Goal: Complete application form: Complete application form

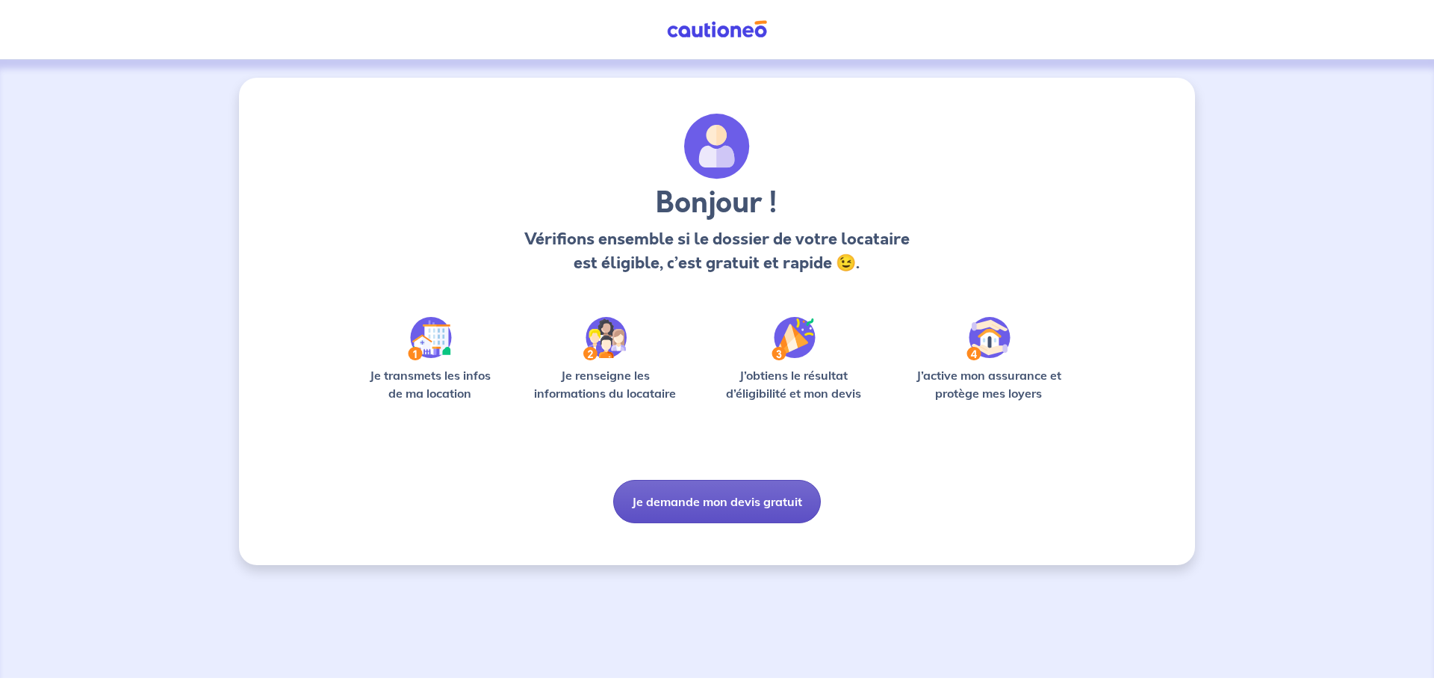
click at [728, 505] on button "Je demande mon devis gratuit" at bounding box center [717, 501] width 208 height 43
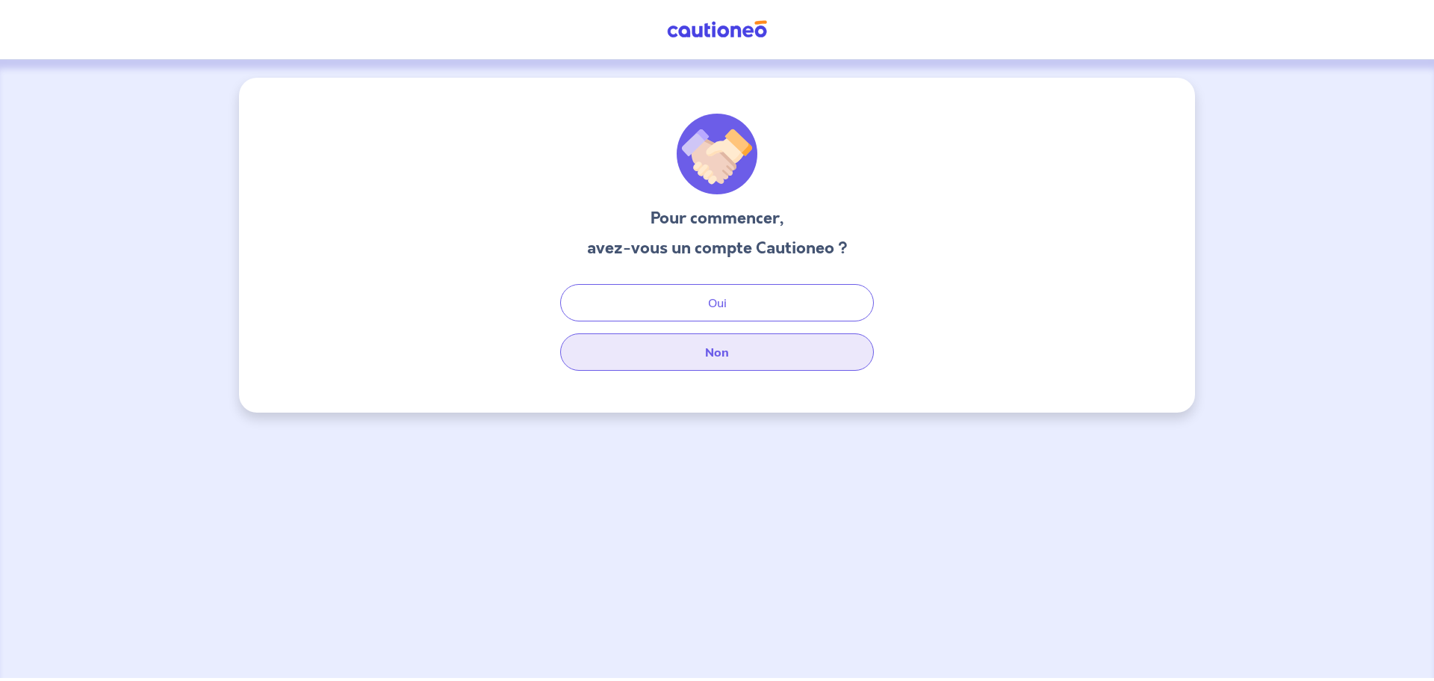
click at [716, 358] on button "Non" at bounding box center [717, 351] width 314 height 37
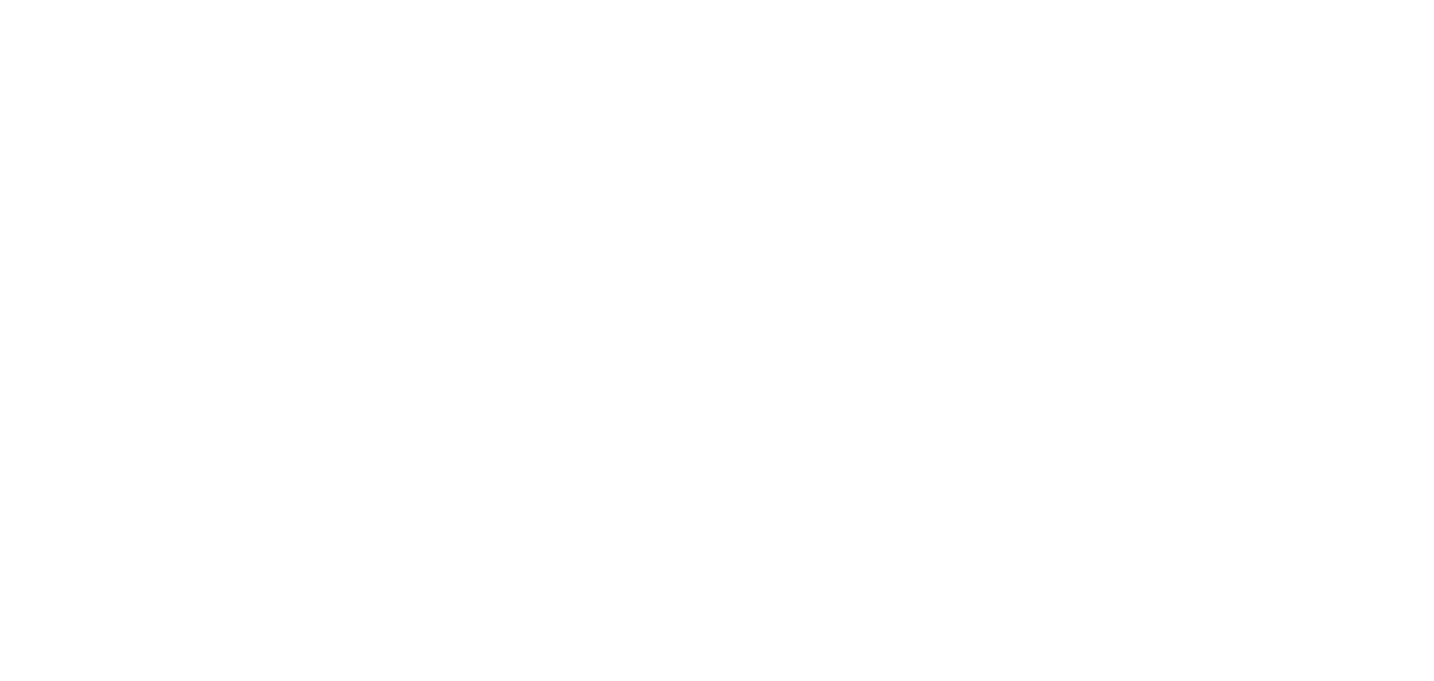
select select "FR"
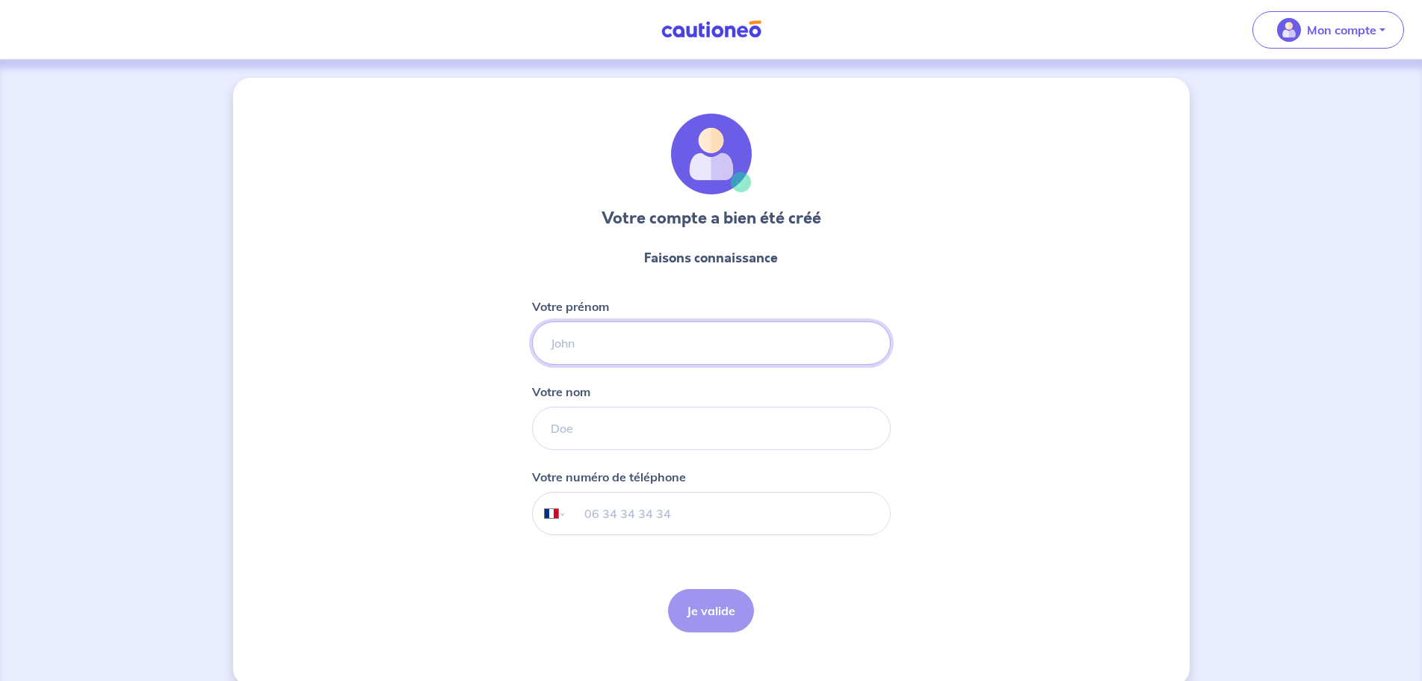
click at [595, 342] on input "Votre prénom" at bounding box center [711, 342] width 359 height 43
type input "Méline"
click at [656, 424] on input "Votre nom" at bounding box center [711, 427] width 359 height 43
type input "Pacella"
click at [643, 531] on input "tel" at bounding box center [727, 513] width 323 height 42
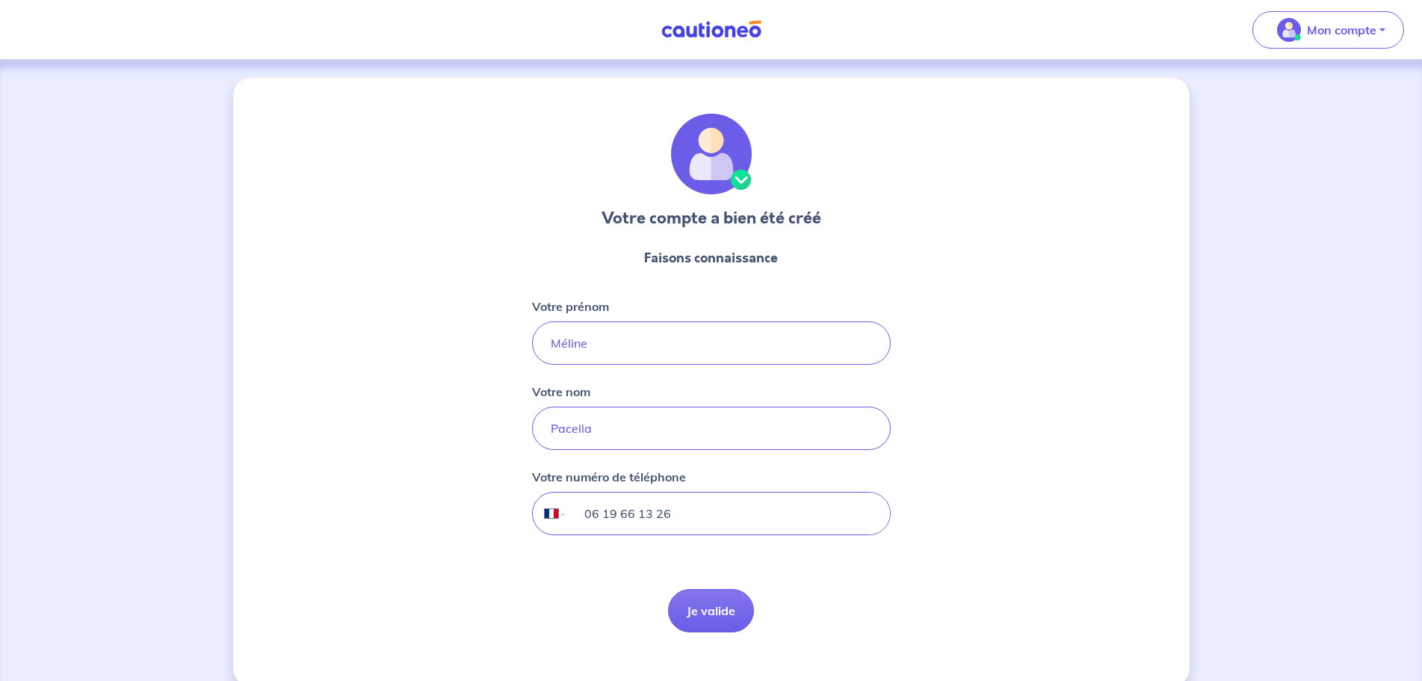
type input "06 19 66 13 26"
click button "Je valide" at bounding box center [711, 610] width 86 height 43
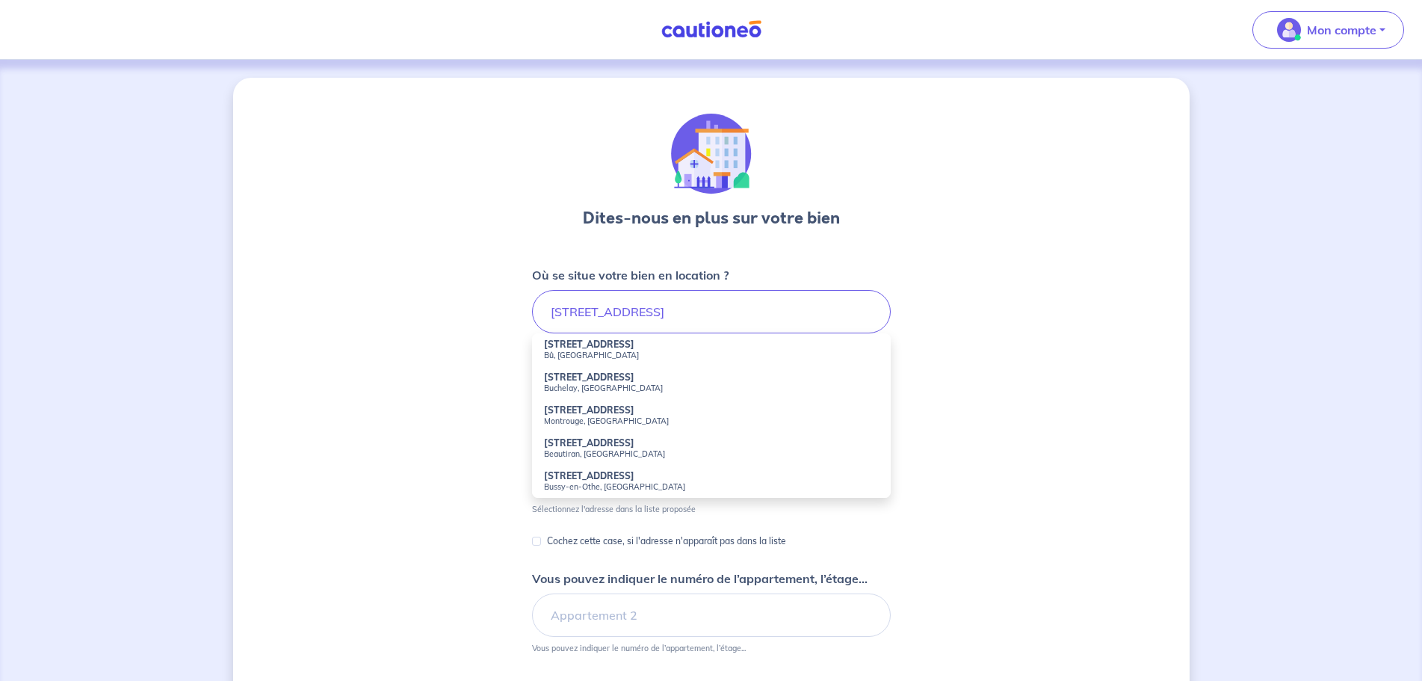
click at [581, 344] on strong "[STREET_ADDRESS]" at bounding box center [589, 343] width 90 height 11
type input "[STREET_ADDRESS]"
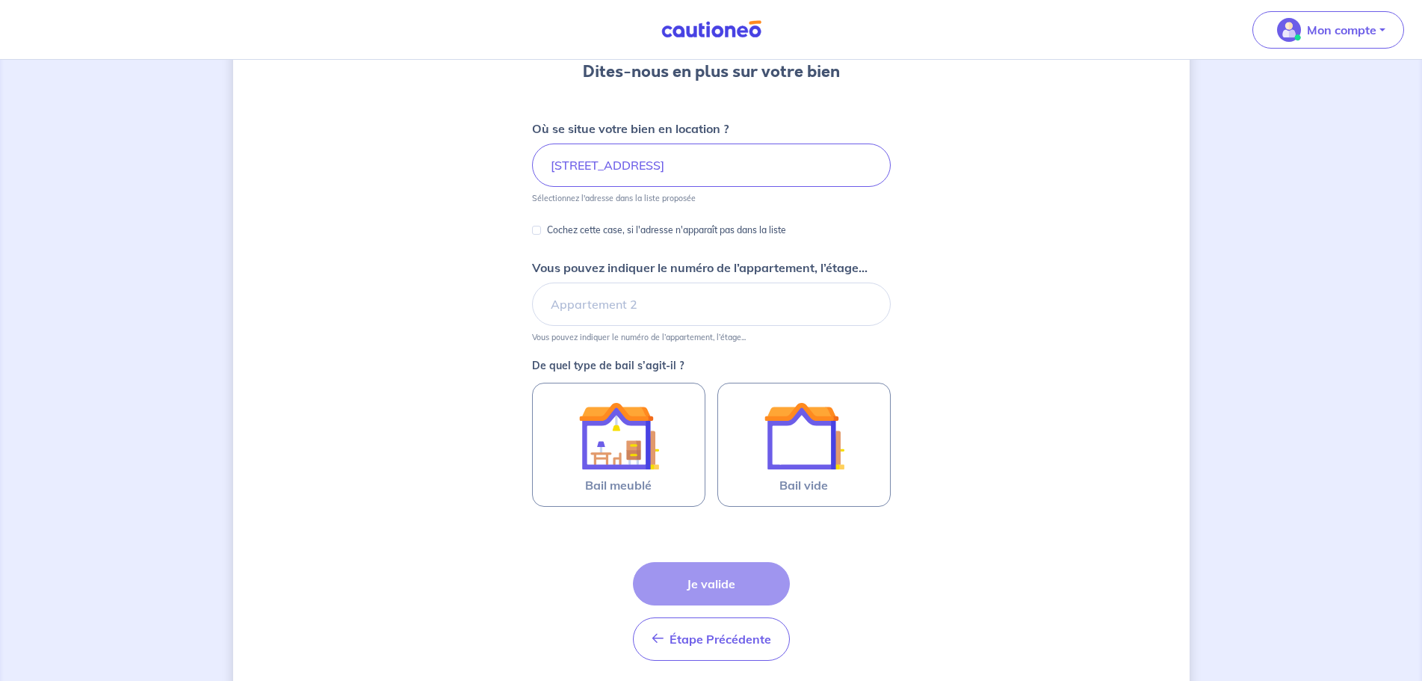
scroll to position [149, 0]
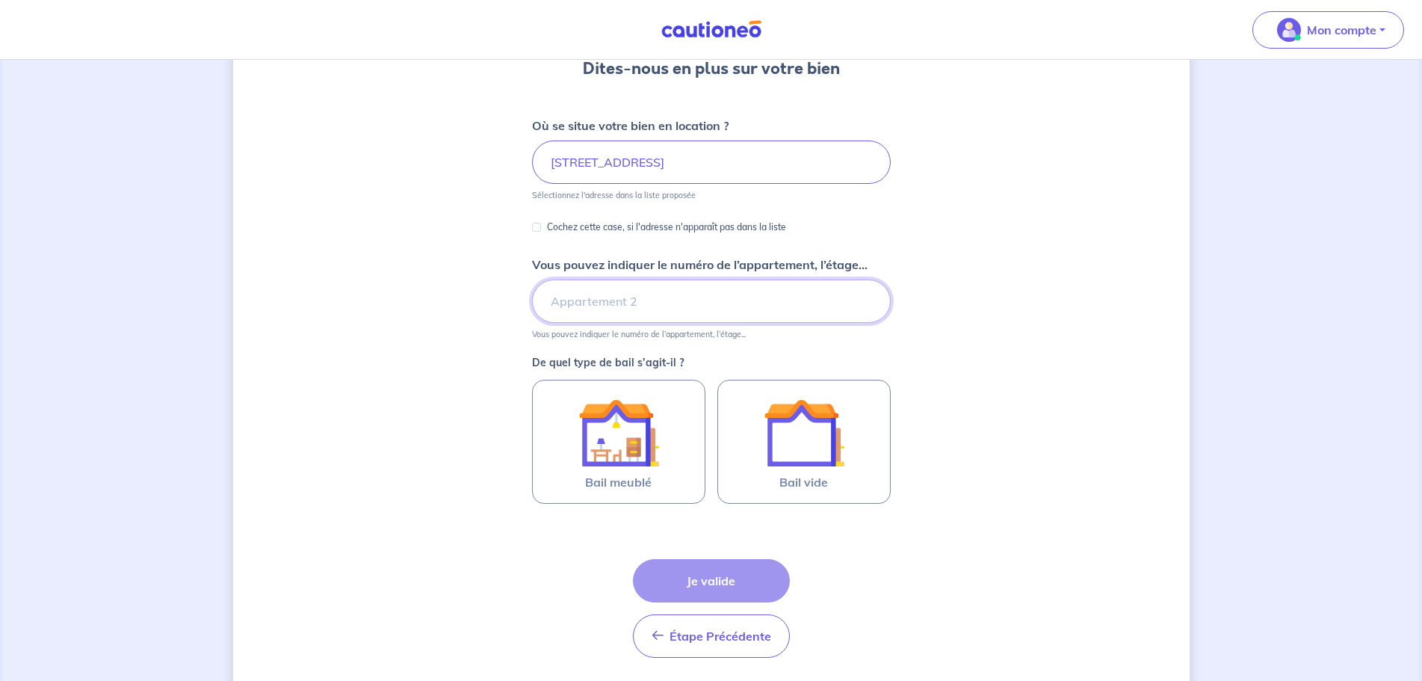
click at [657, 304] on input "Vous pouvez indiquer le numéro de l’appartement, l’étage..." at bounding box center [711, 300] width 359 height 43
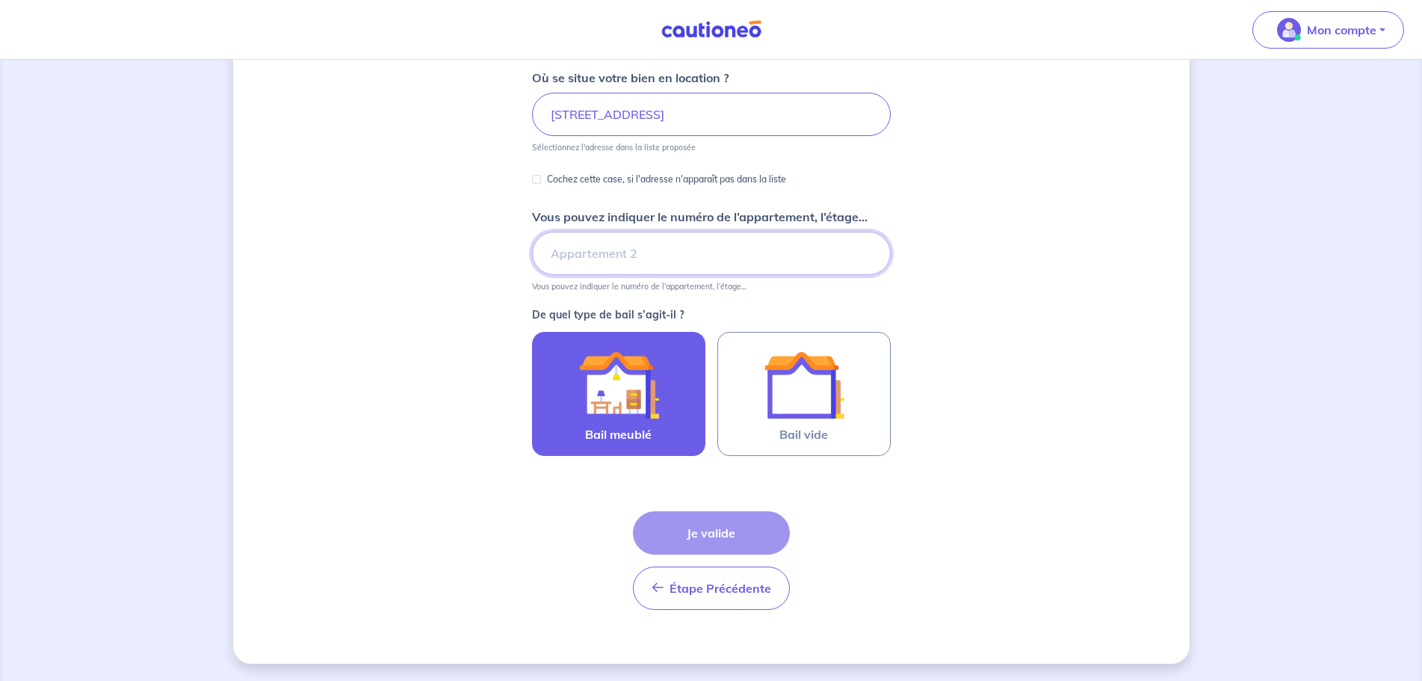
scroll to position [198, 0]
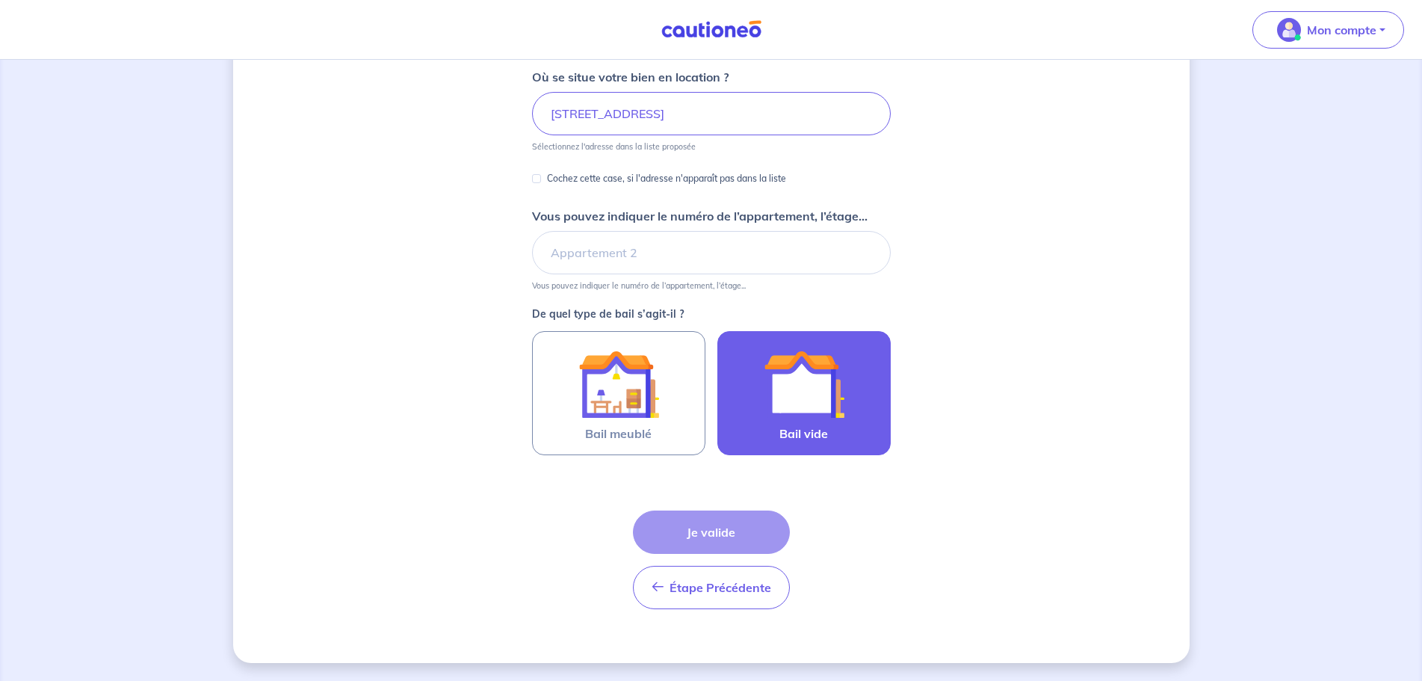
click at [822, 392] on img at bounding box center [803, 384] width 81 height 81
click at [0, 0] on input "Bail vide" at bounding box center [0, 0] width 0 height 0
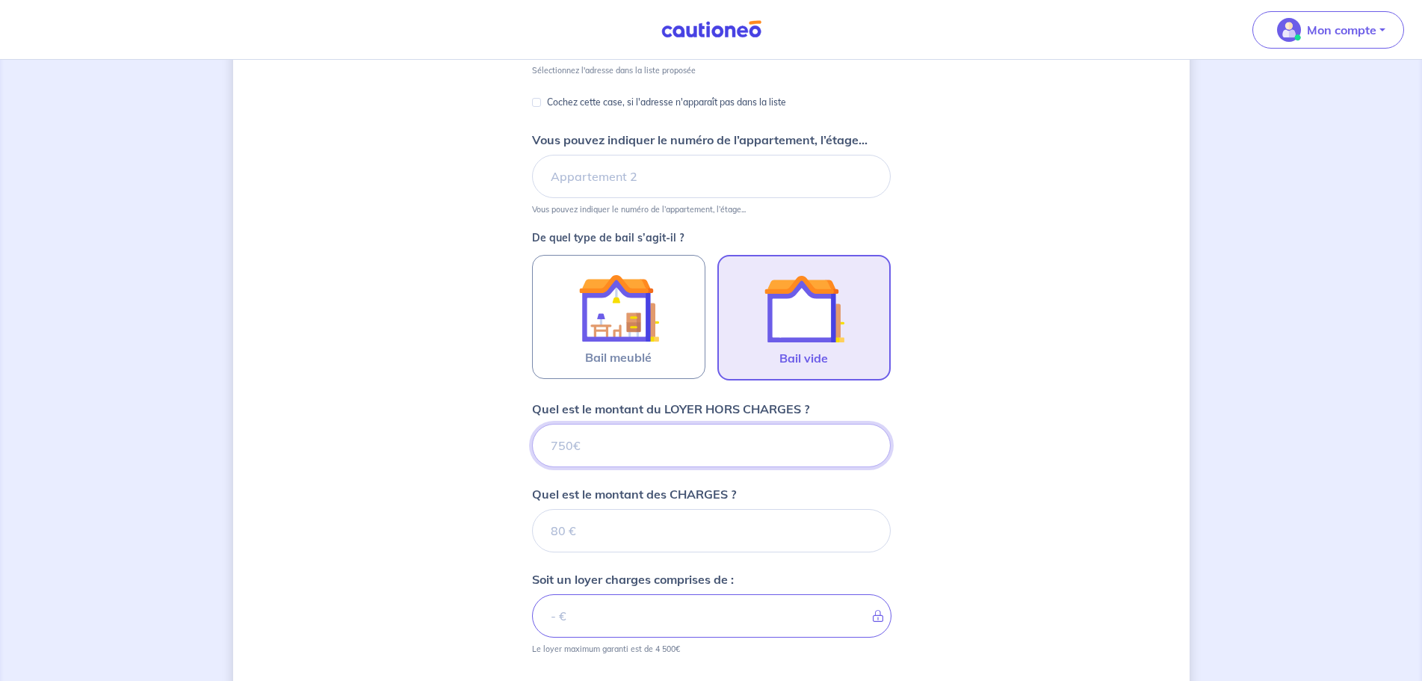
scroll to position [471, 0]
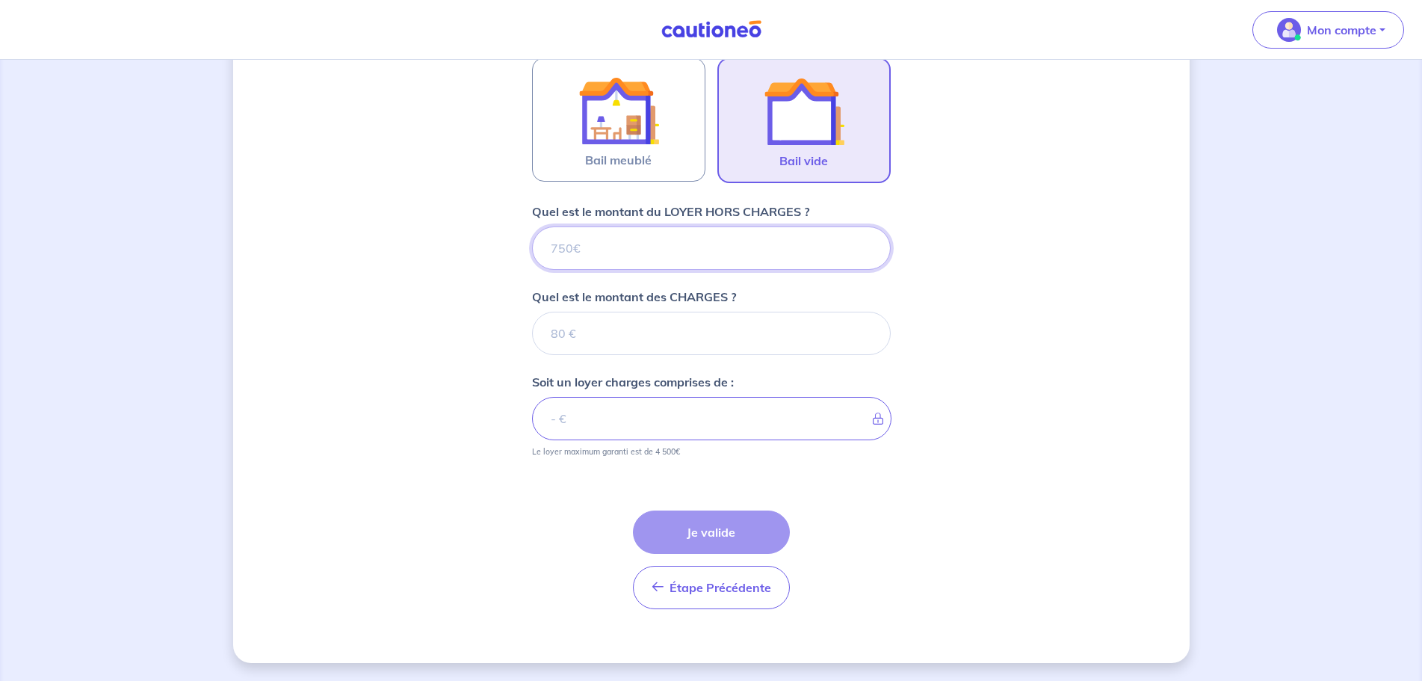
type input "1"
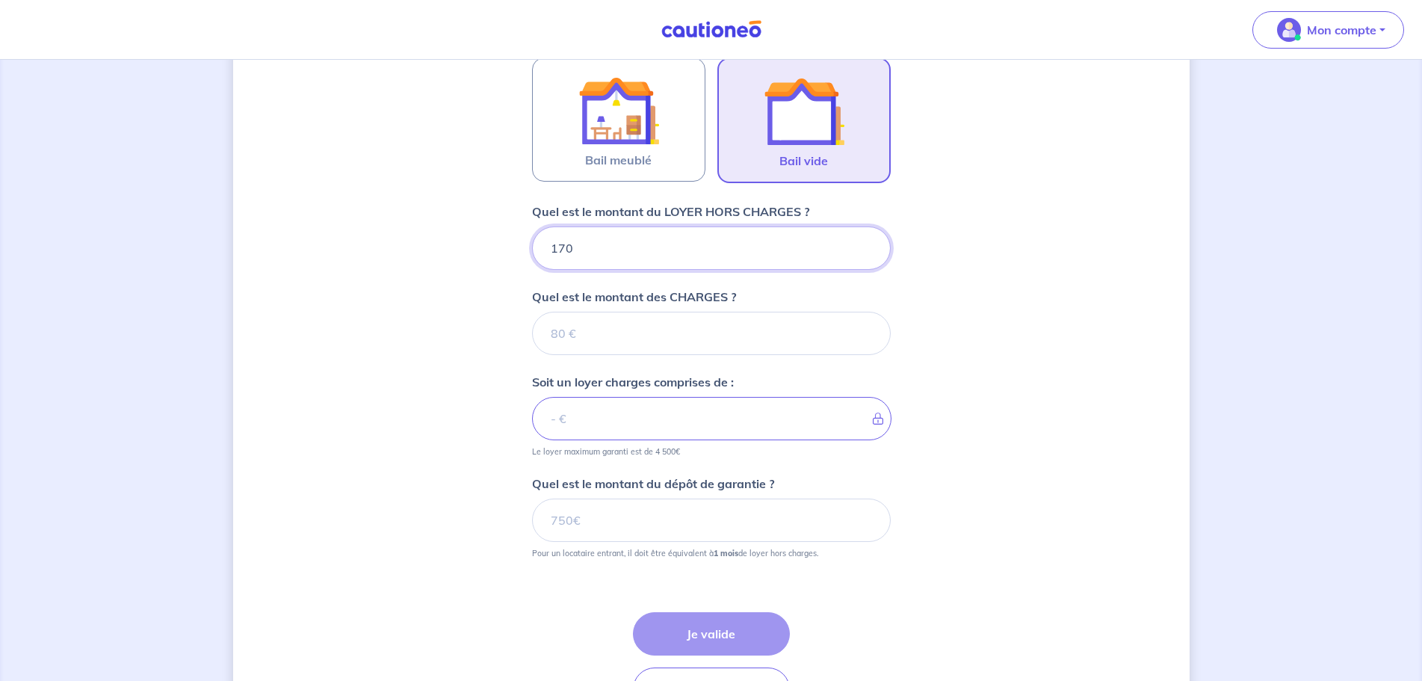
type input "1700"
type input "17000"
type input "1700"
click at [640, 328] on input "Quel est le montant des CHARGES ?" at bounding box center [711, 333] width 359 height 43
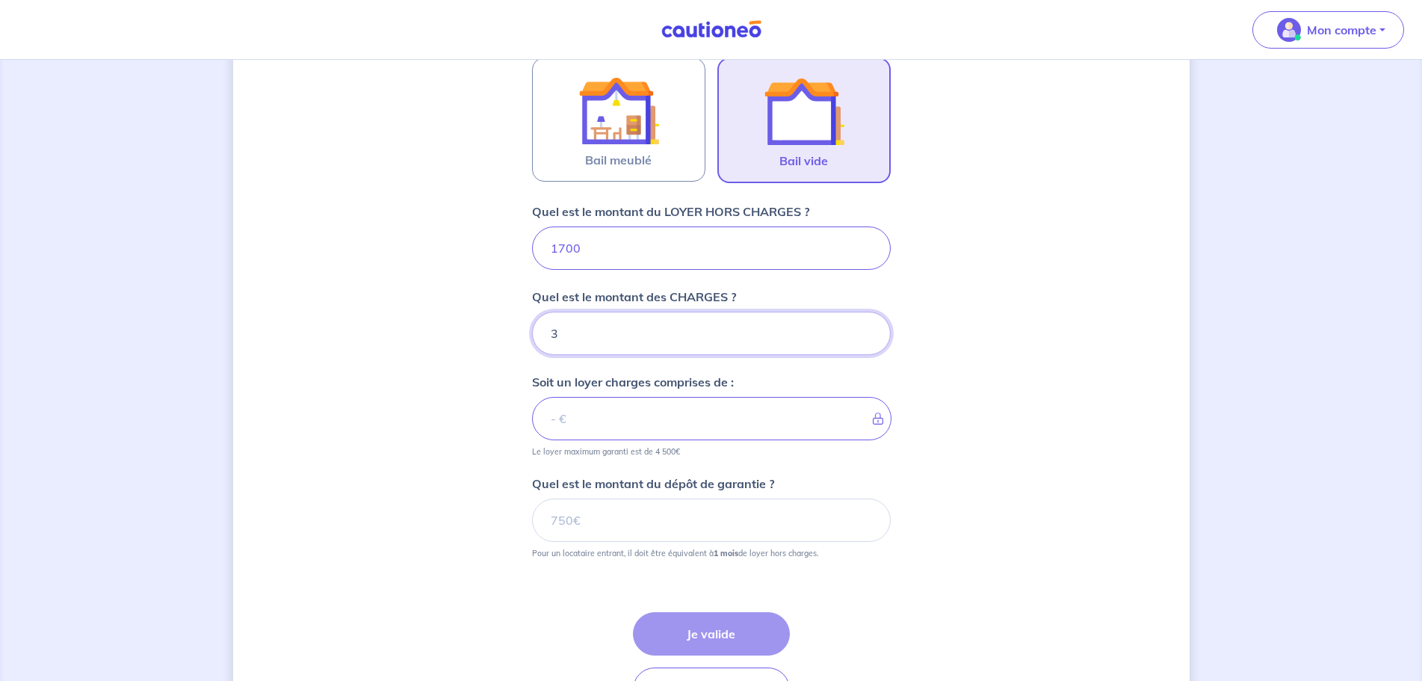
type input "30"
type input "1730"
type input "30"
click at [752, 521] on input "Quel est le montant du dépôt de garantie ?" at bounding box center [711, 519] width 359 height 43
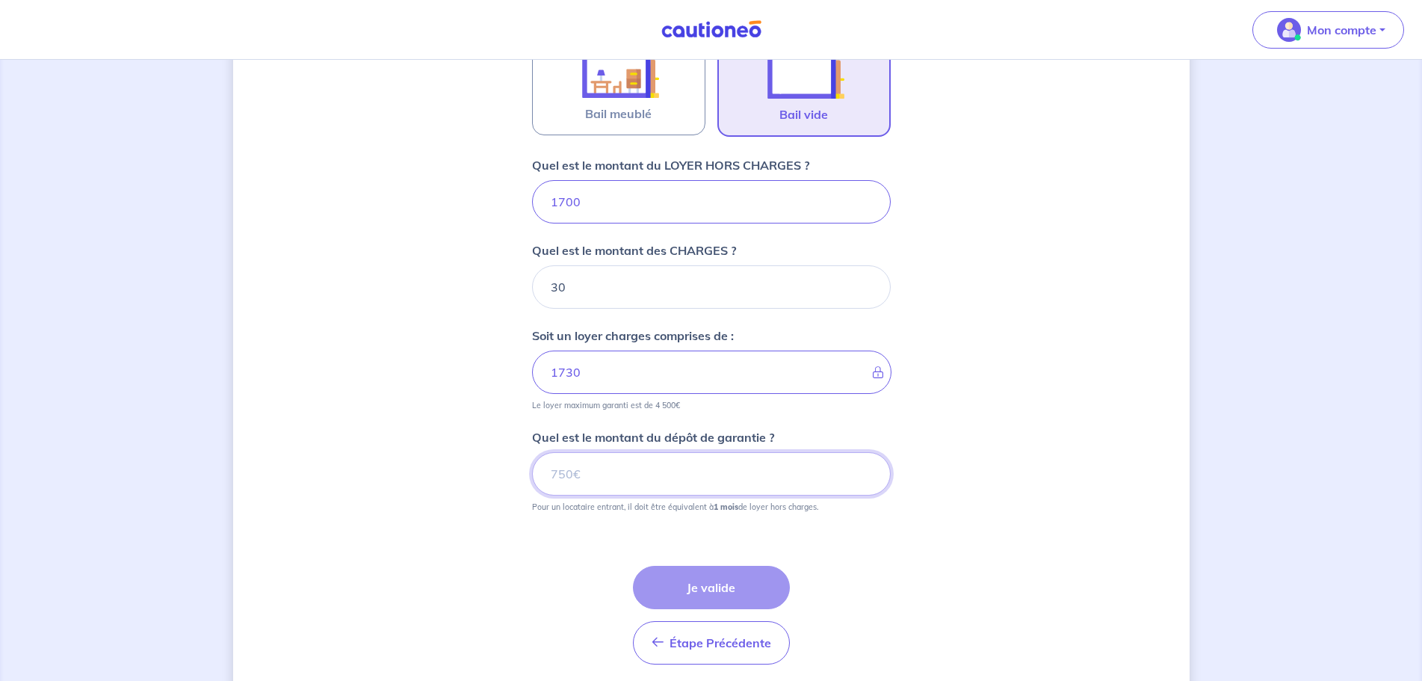
scroll to position [573, 0]
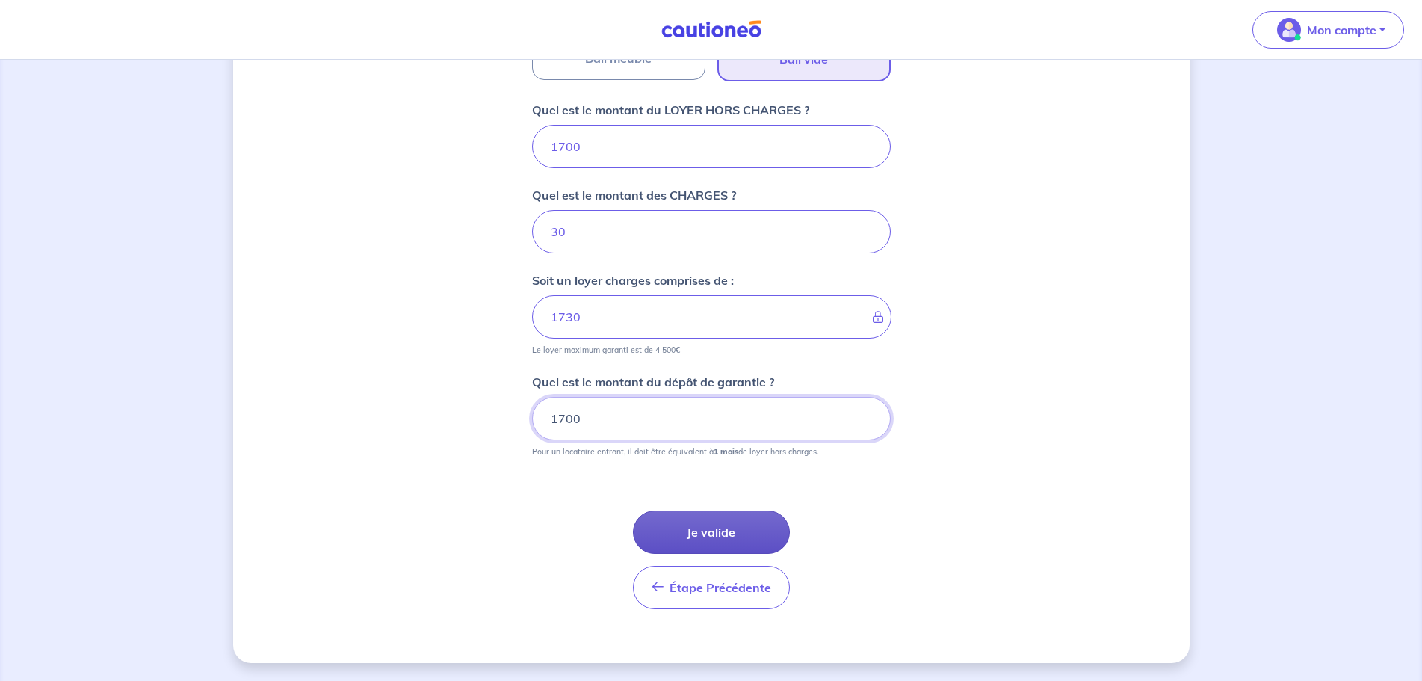
type input "1700"
click at [700, 536] on button "Je valide" at bounding box center [711, 531] width 157 height 43
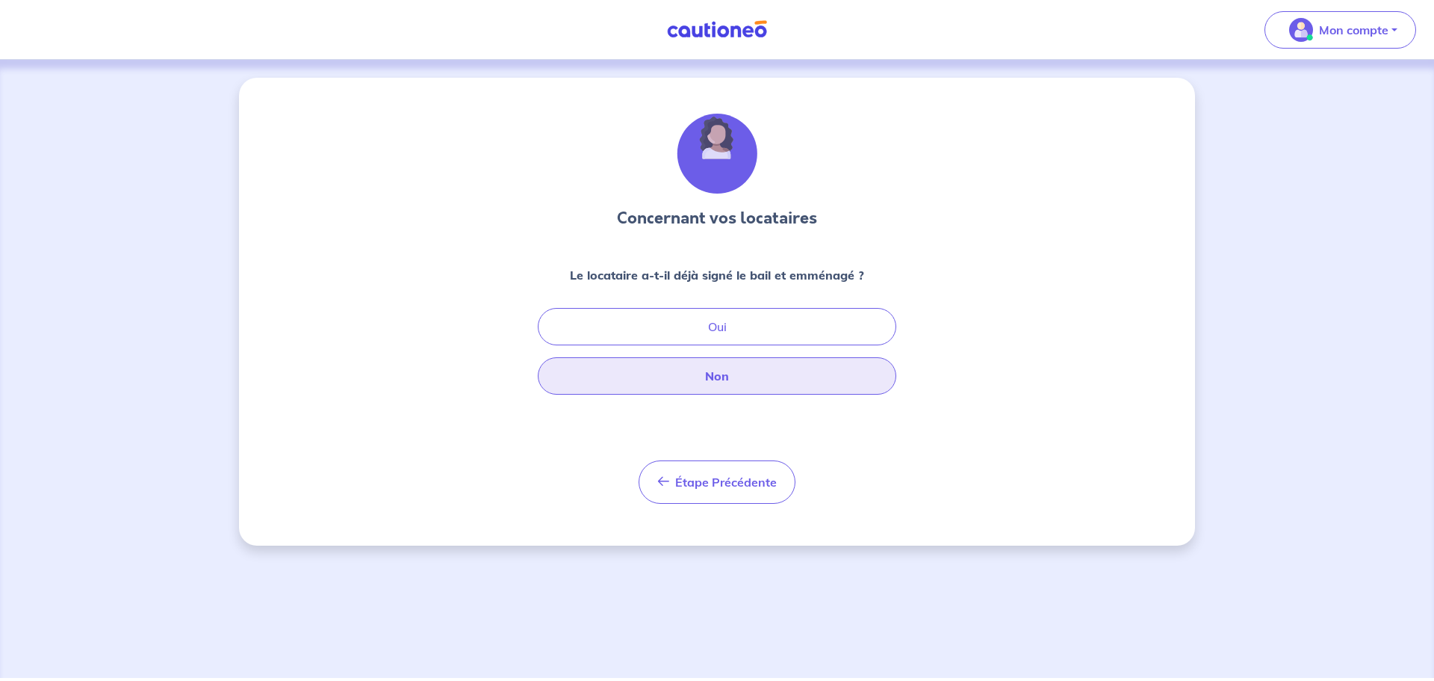
click at [734, 368] on button "Non" at bounding box center [717, 375] width 359 height 37
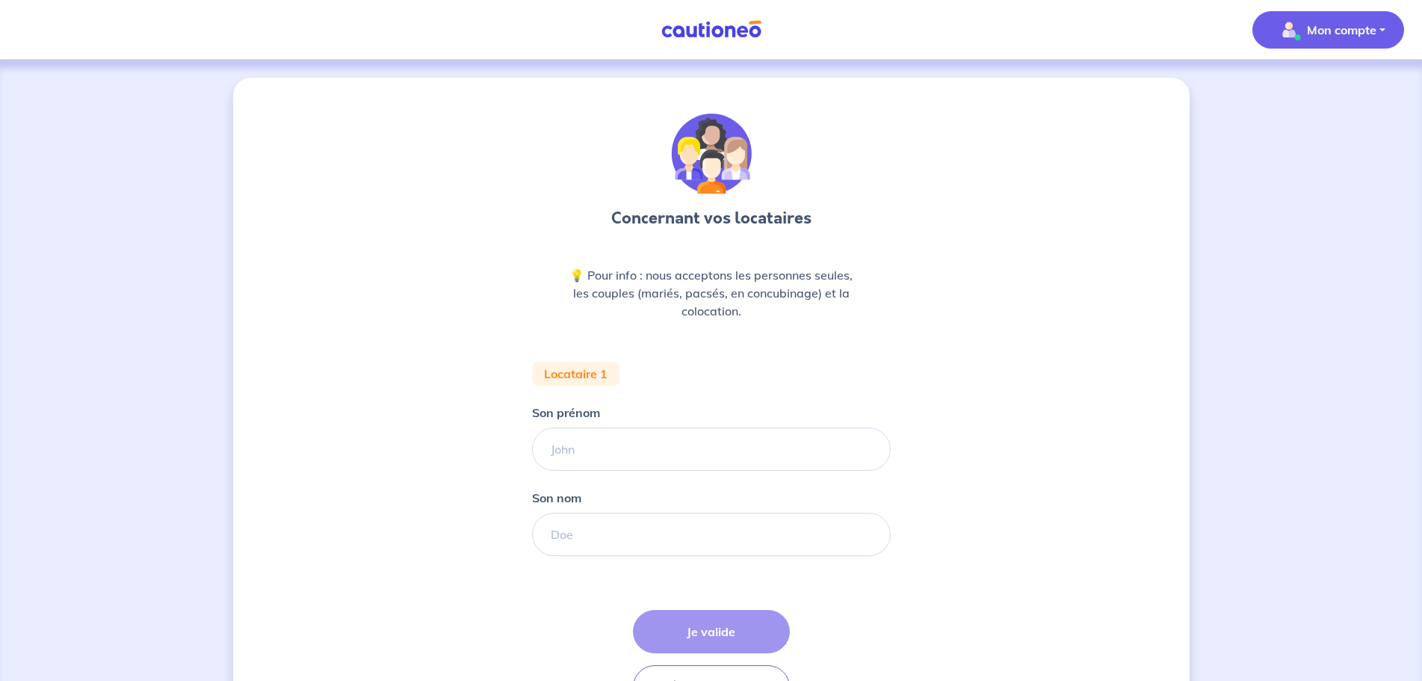
click at [1375, 28] on p "Mon compte" at bounding box center [1341, 30] width 69 height 18
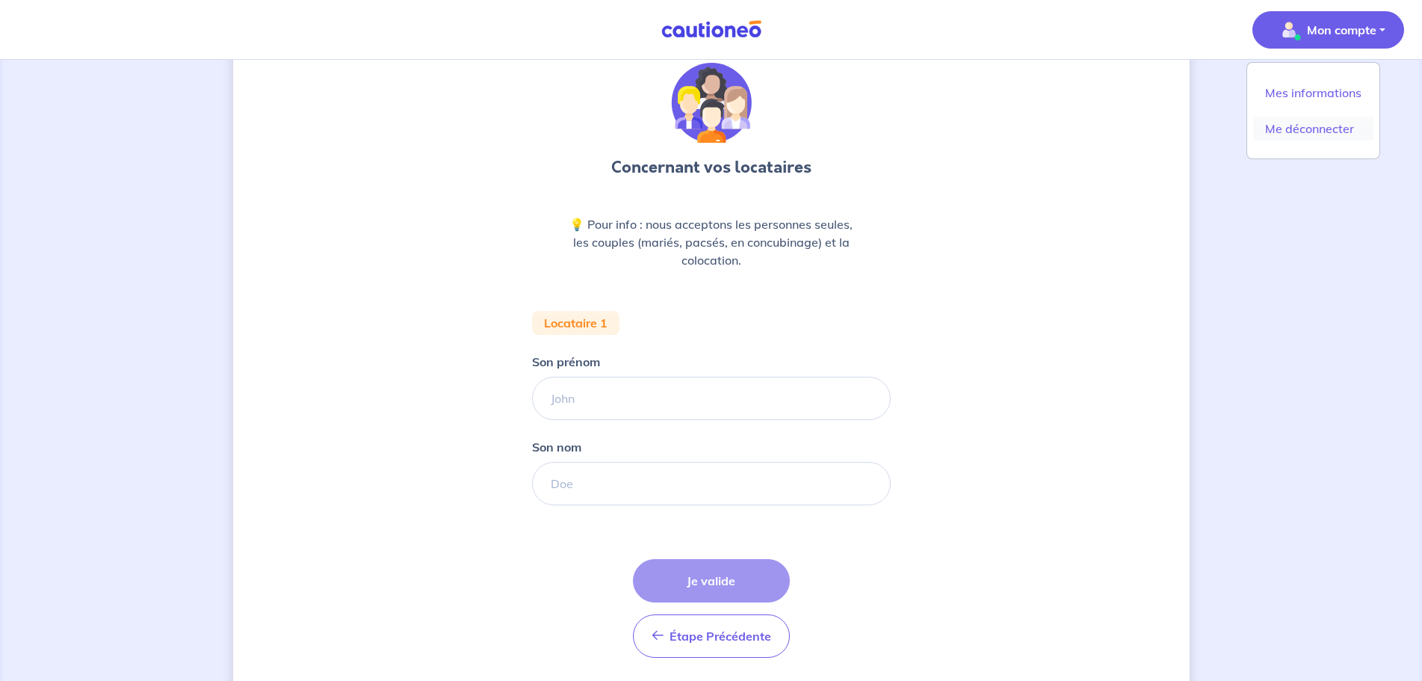
scroll to position [99, 0]
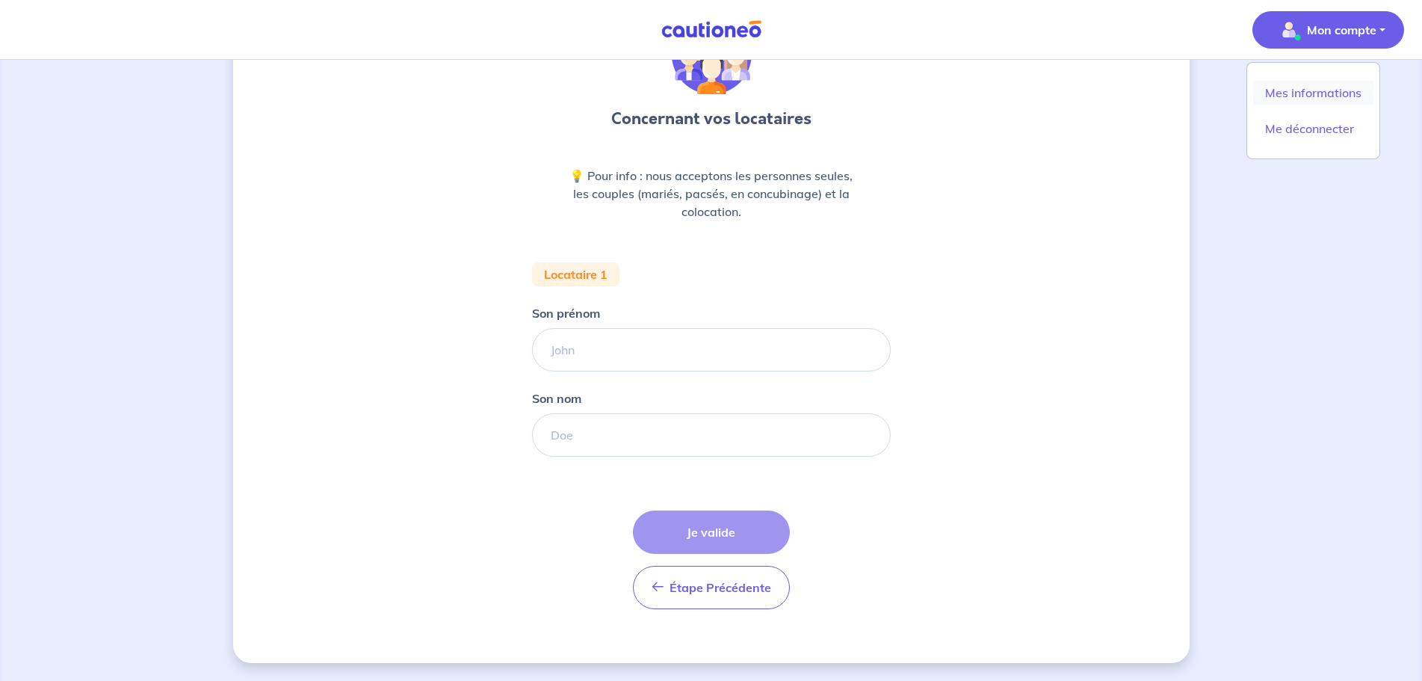
click at [1298, 88] on link "Mes informations" at bounding box center [1313, 93] width 120 height 24
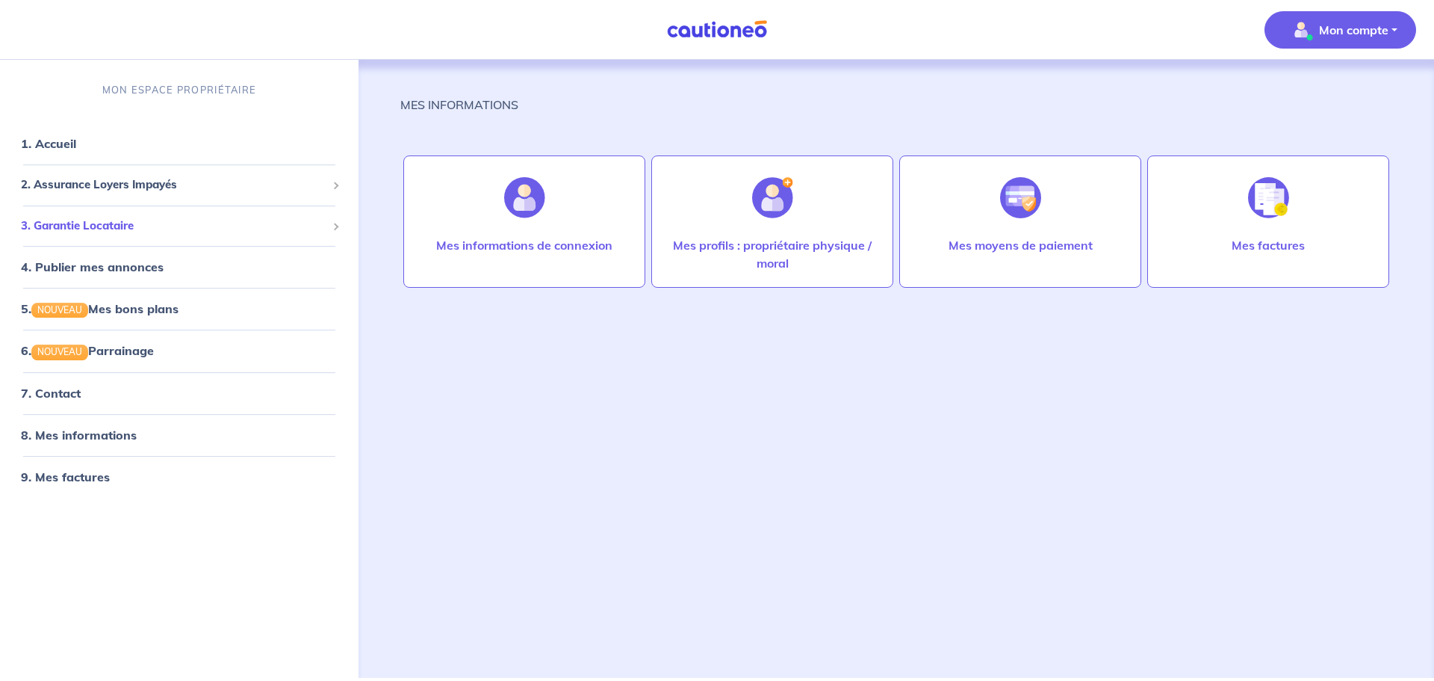
click at [328, 218] on div "3. Garantie Locataire" at bounding box center [179, 225] width 347 height 29
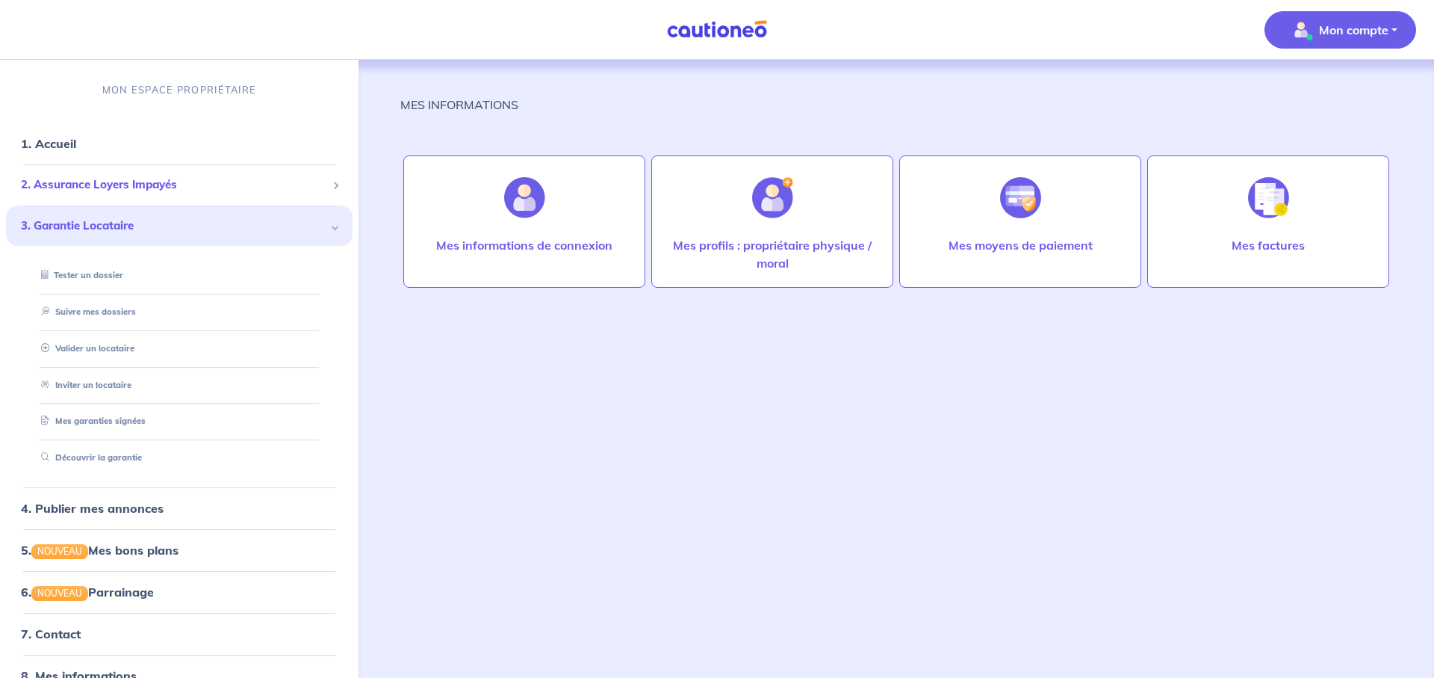
click at [332, 179] on span at bounding box center [334, 184] width 5 height 17
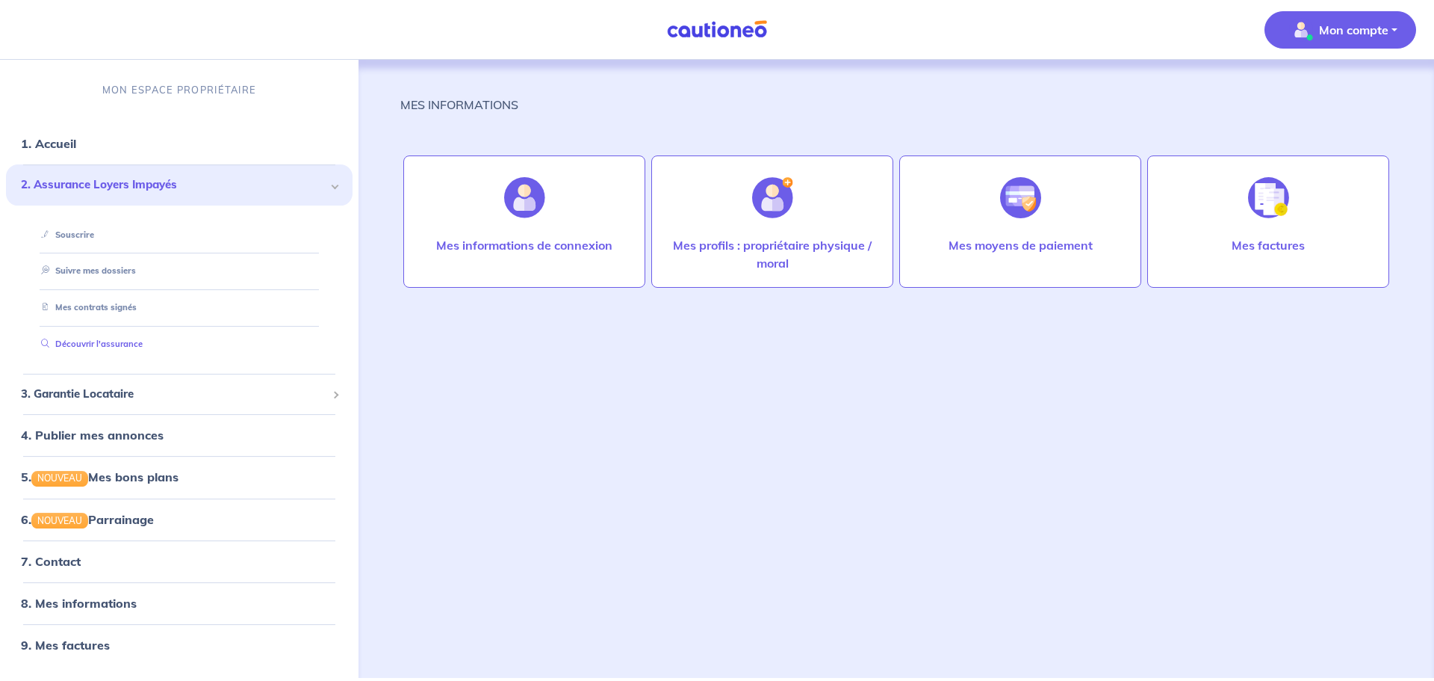
click at [93, 339] on link "Découvrir l'assurance" at bounding box center [89, 343] width 108 height 10
click at [1339, 35] on p "Mon compte" at bounding box center [1353, 30] width 69 height 18
click at [149, 482] on link "5. NOUVEAU Mes bons plans" at bounding box center [98, 476] width 155 height 15
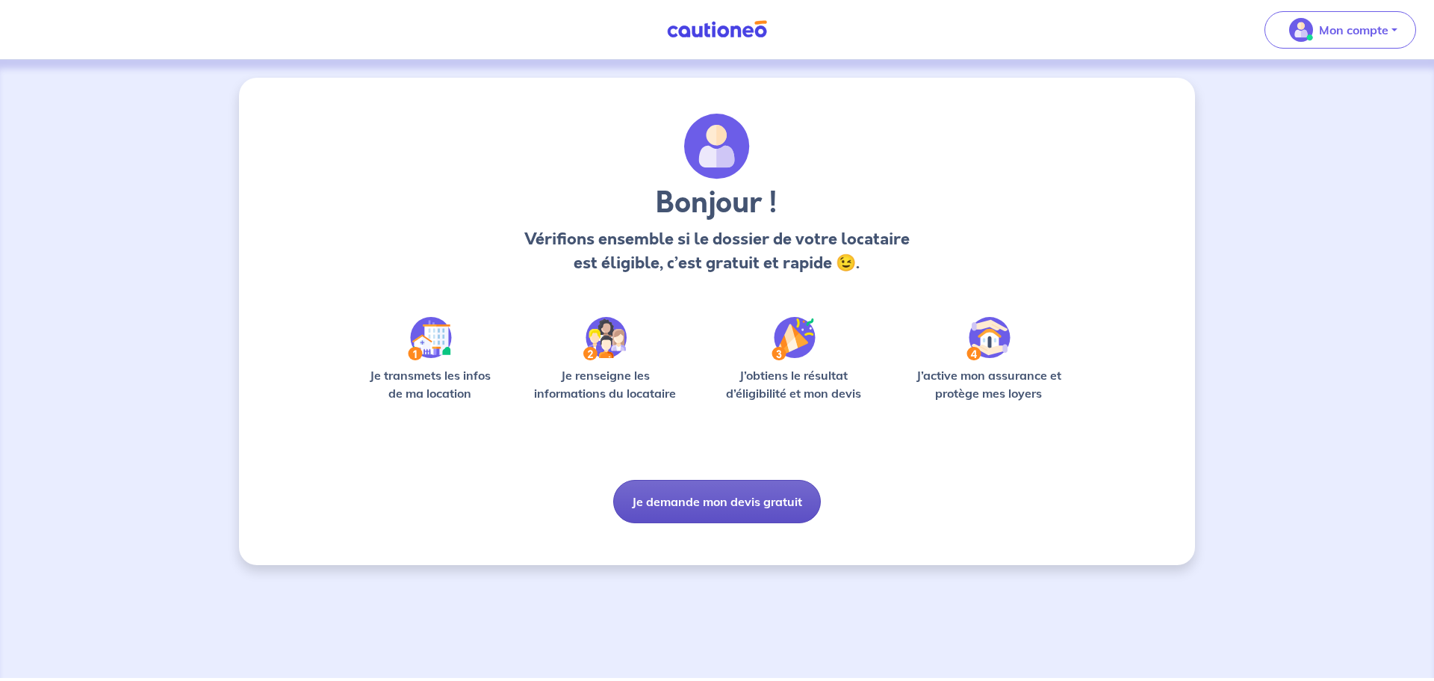
click at [740, 498] on button "Je demande mon devis gratuit" at bounding box center [717, 501] width 208 height 43
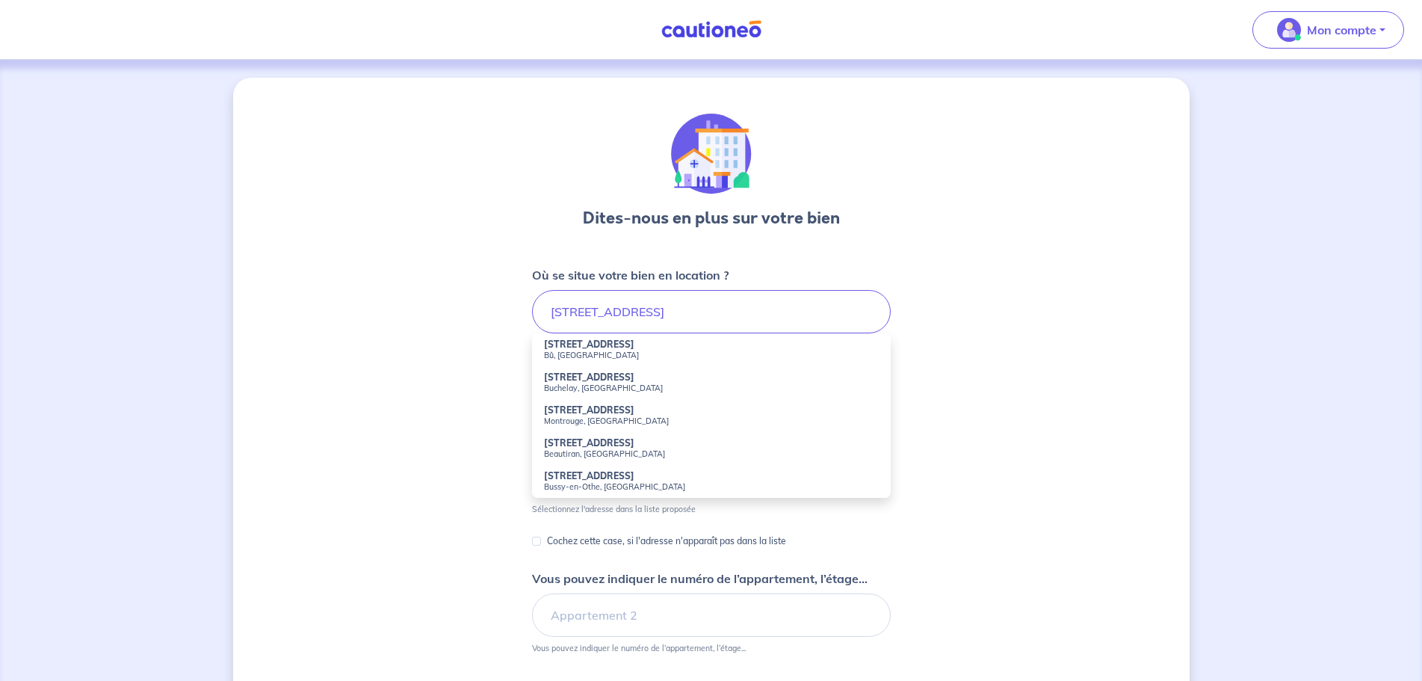
click at [555, 352] on small "Bû, [GEOGRAPHIC_DATA]" at bounding box center [711, 355] width 335 height 10
type input "[STREET_ADDRESS]"
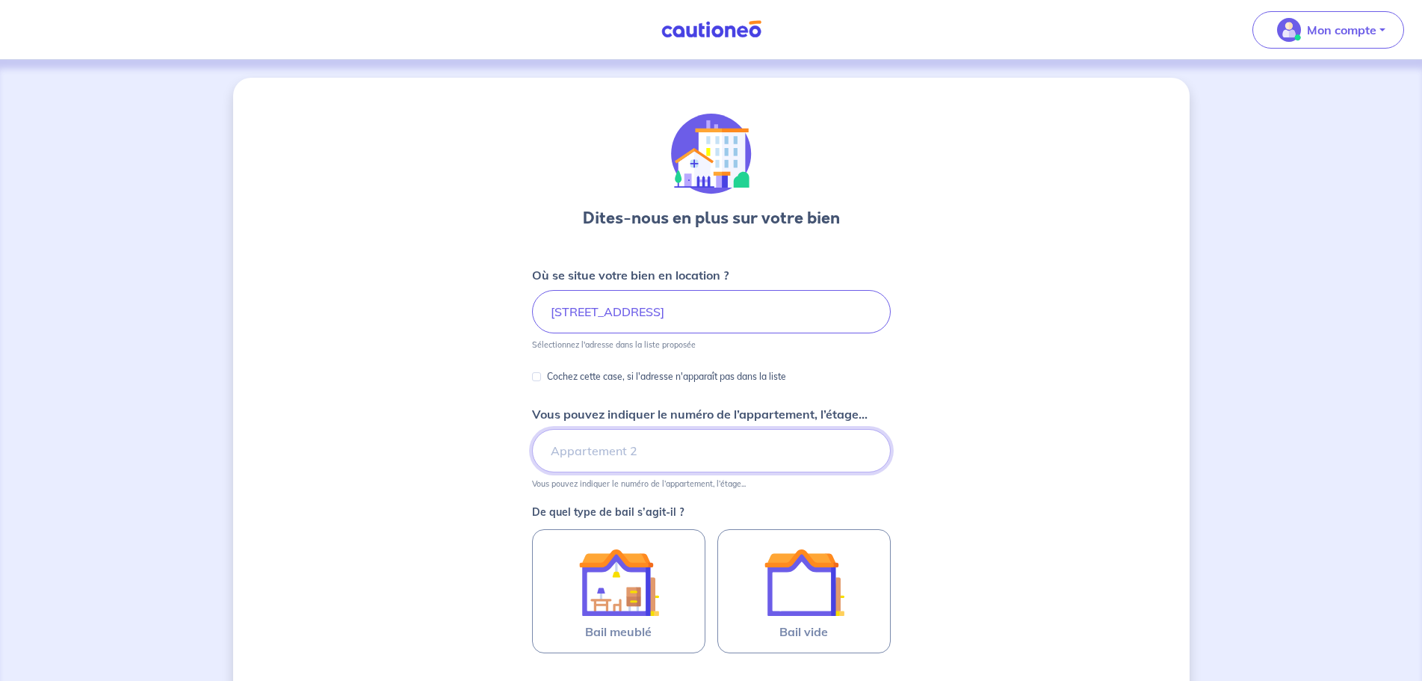
click at [623, 459] on input "Vous pouvez indiquer le numéro de l’appartement, l’étage..." at bounding box center [711, 450] width 359 height 43
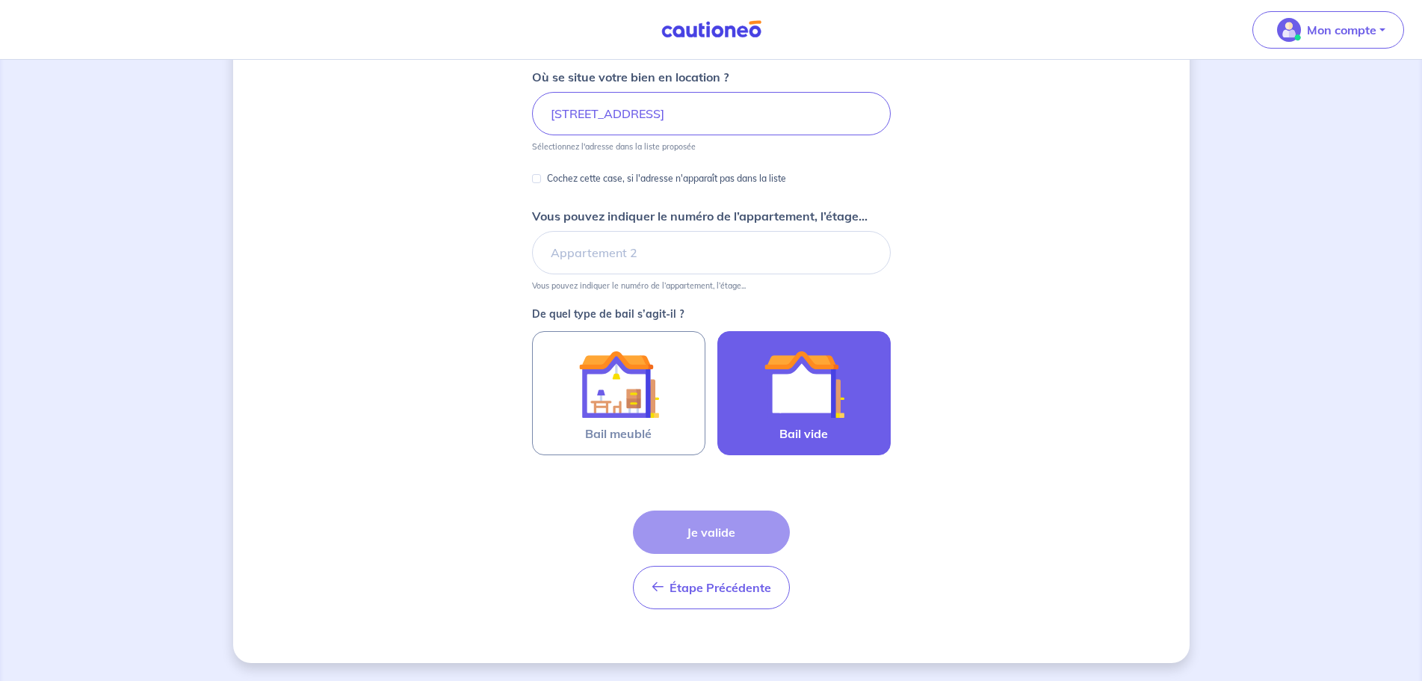
click at [837, 394] on img at bounding box center [803, 384] width 81 height 81
click at [0, 0] on input "Bail vide" at bounding box center [0, 0] width 0 height 0
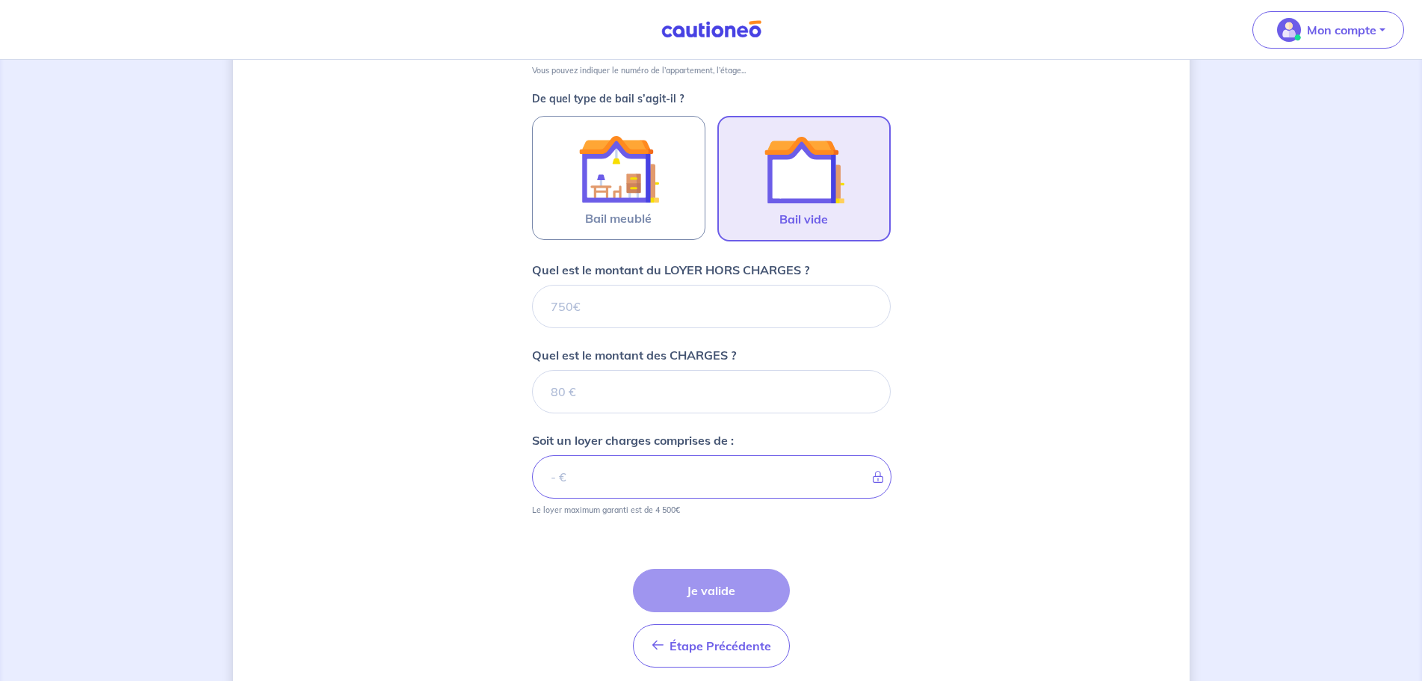
click at [741, 503] on form "Où se situe votre bien en location ? 22 Rue du Stade, Bû, France Sélectionnez l…" at bounding box center [711, 266] width 359 height 826
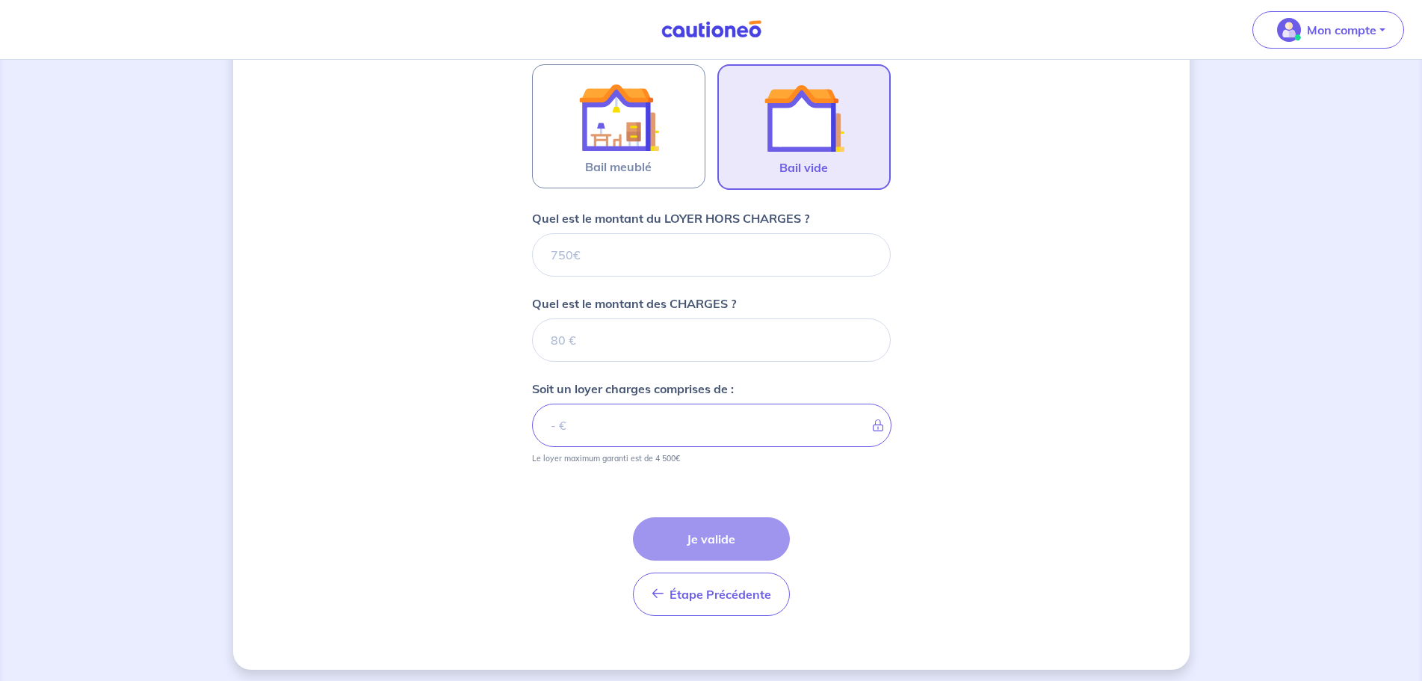
scroll to position [471, 0]
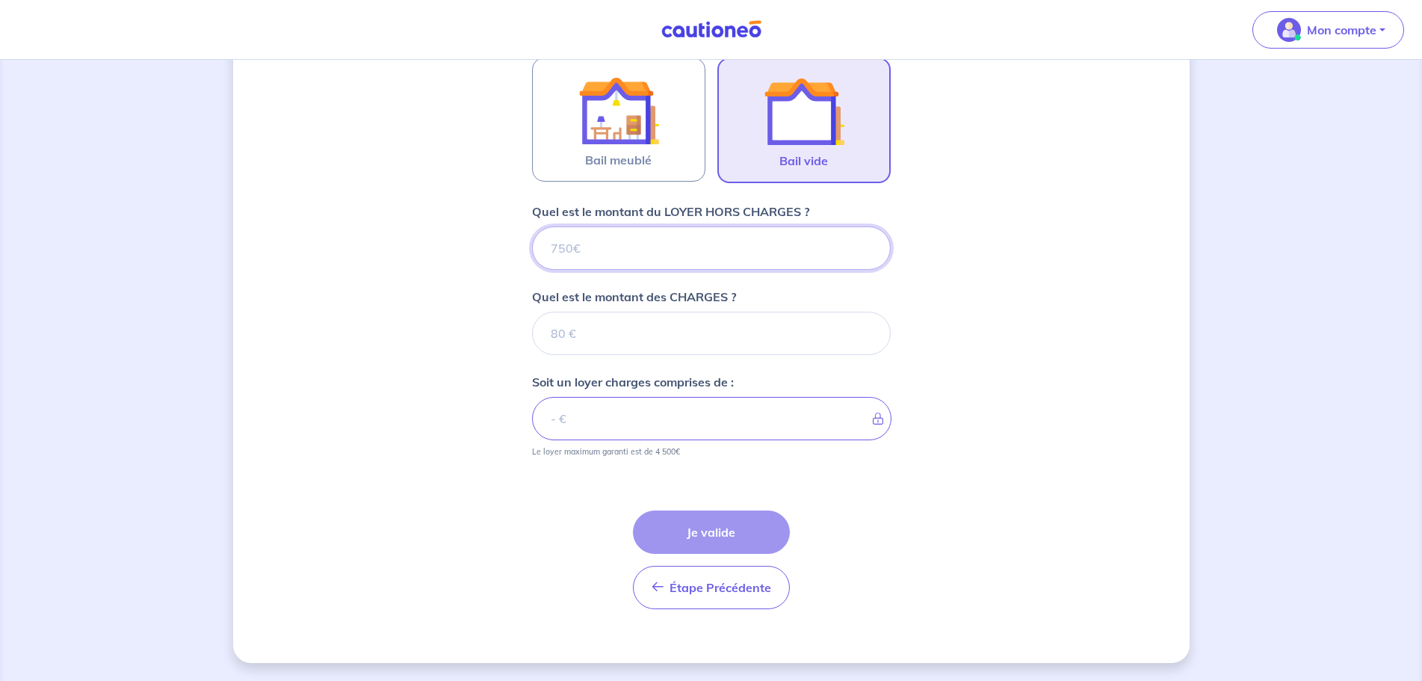
click at [593, 242] on input "Quel est le montant du LOYER HORS CHARGES ?" at bounding box center [711, 247] width 359 height 43
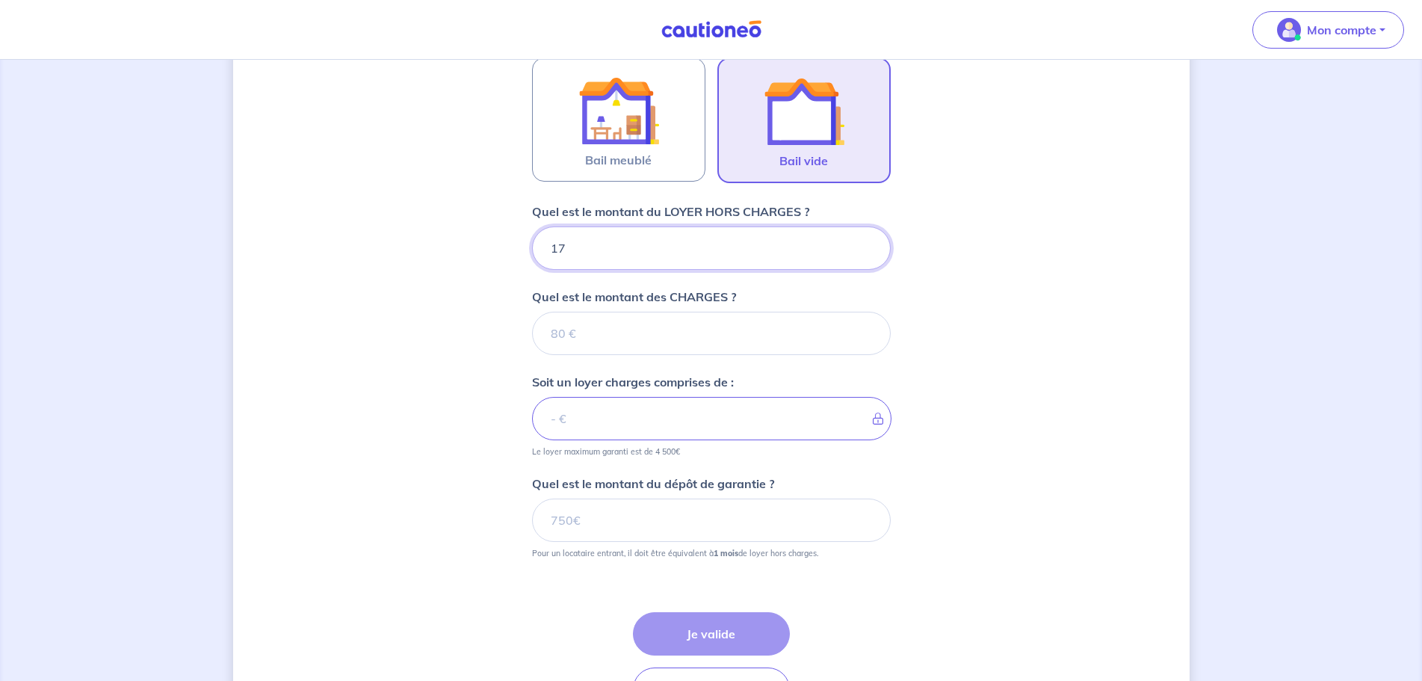
type input "170"
type input "1700"
click at [623, 335] on input "Quel est le montant des CHARGES ?" at bounding box center [711, 333] width 359 height 43
type input "30"
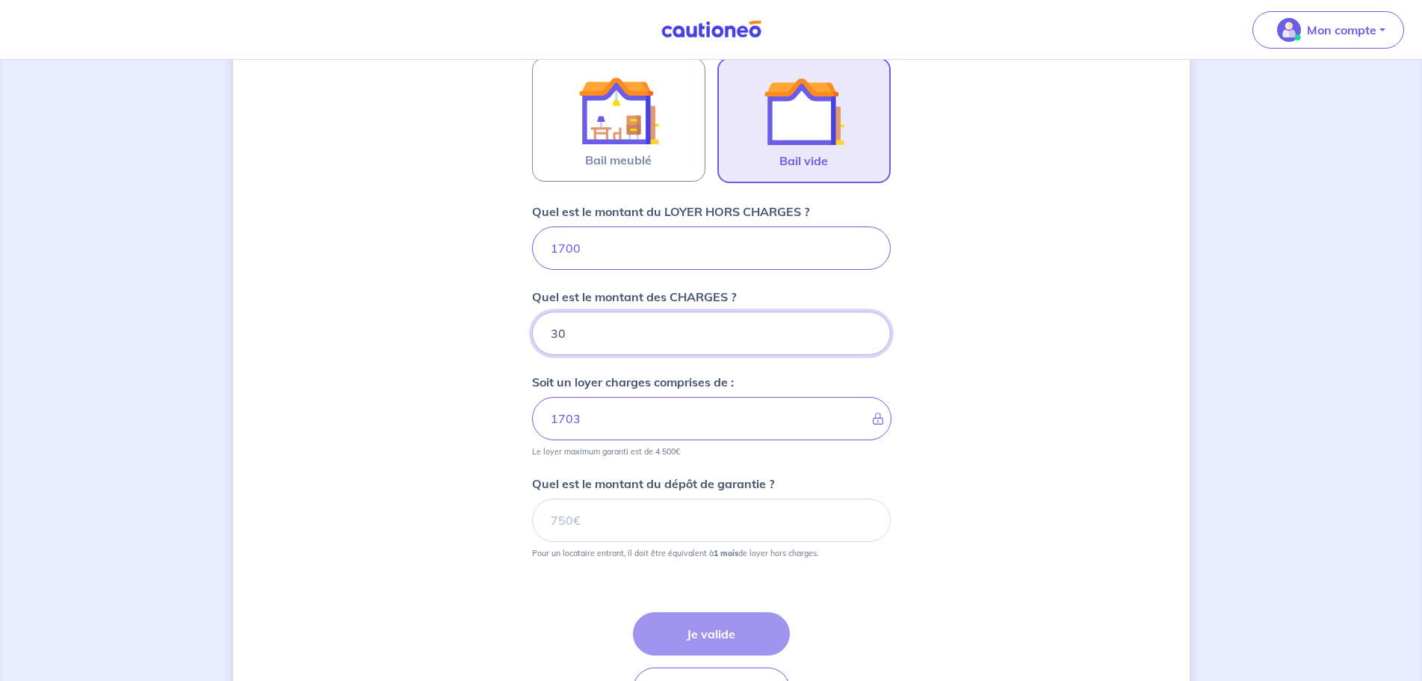
type input "1730"
type input "30"
click at [611, 521] on input "Quel est le montant du dépôt de garantie ?" at bounding box center [711, 519] width 359 height 43
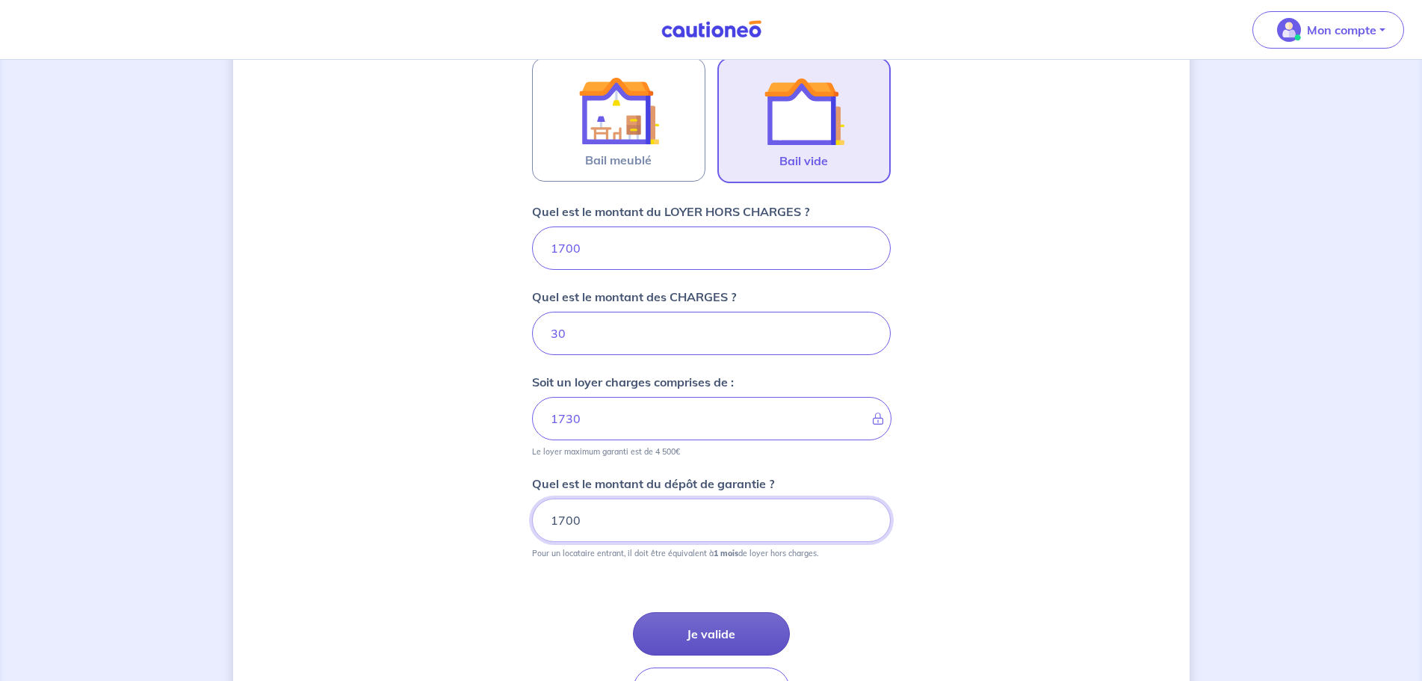
type input "1700"
click at [757, 630] on button "Je valide" at bounding box center [711, 633] width 157 height 43
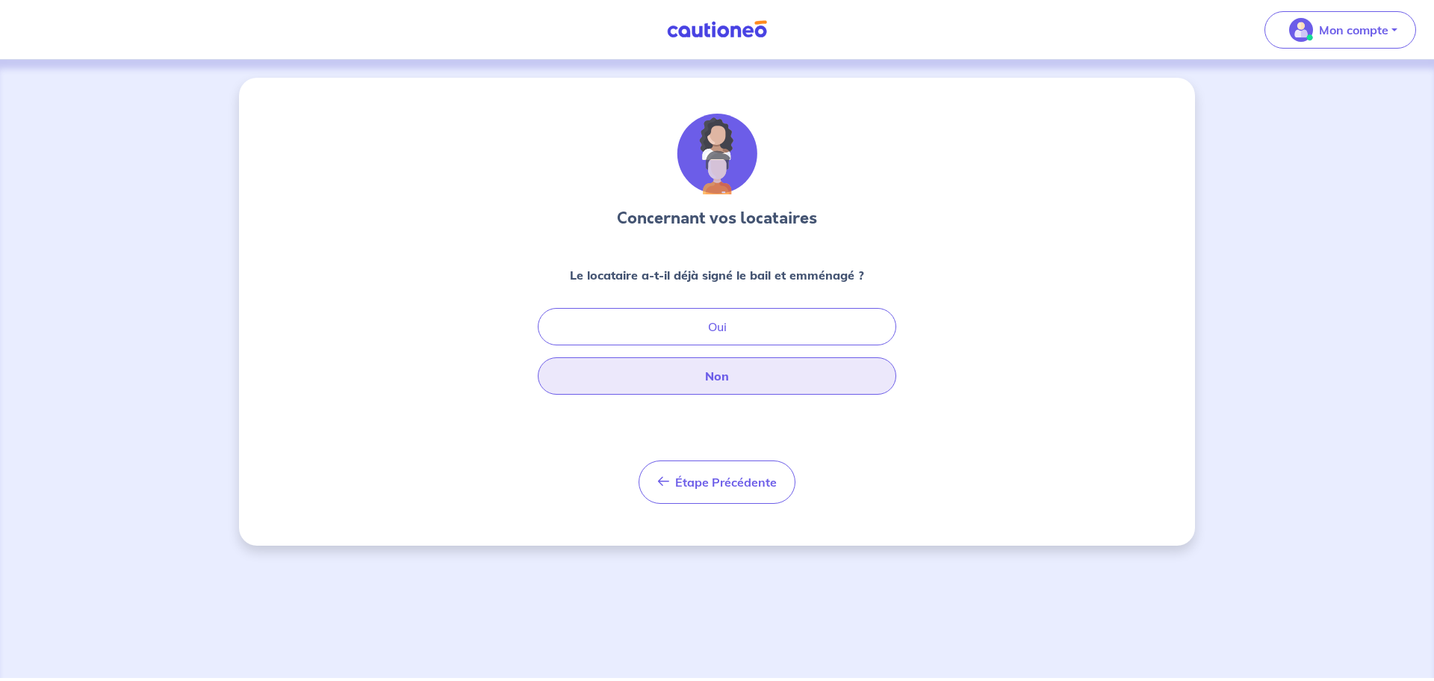
click at [723, 375] on button "Non" at bounding box center [717, 375] width 359 height 37
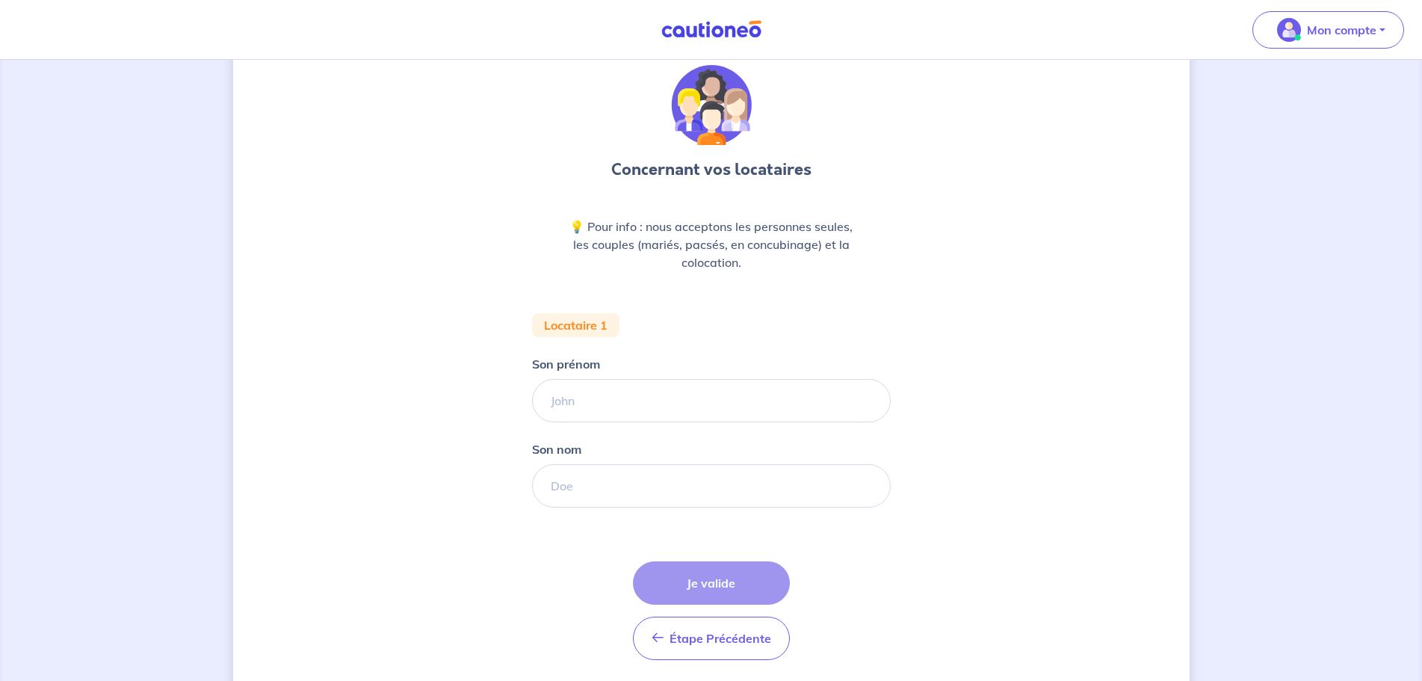
scroll to position [99, 0]
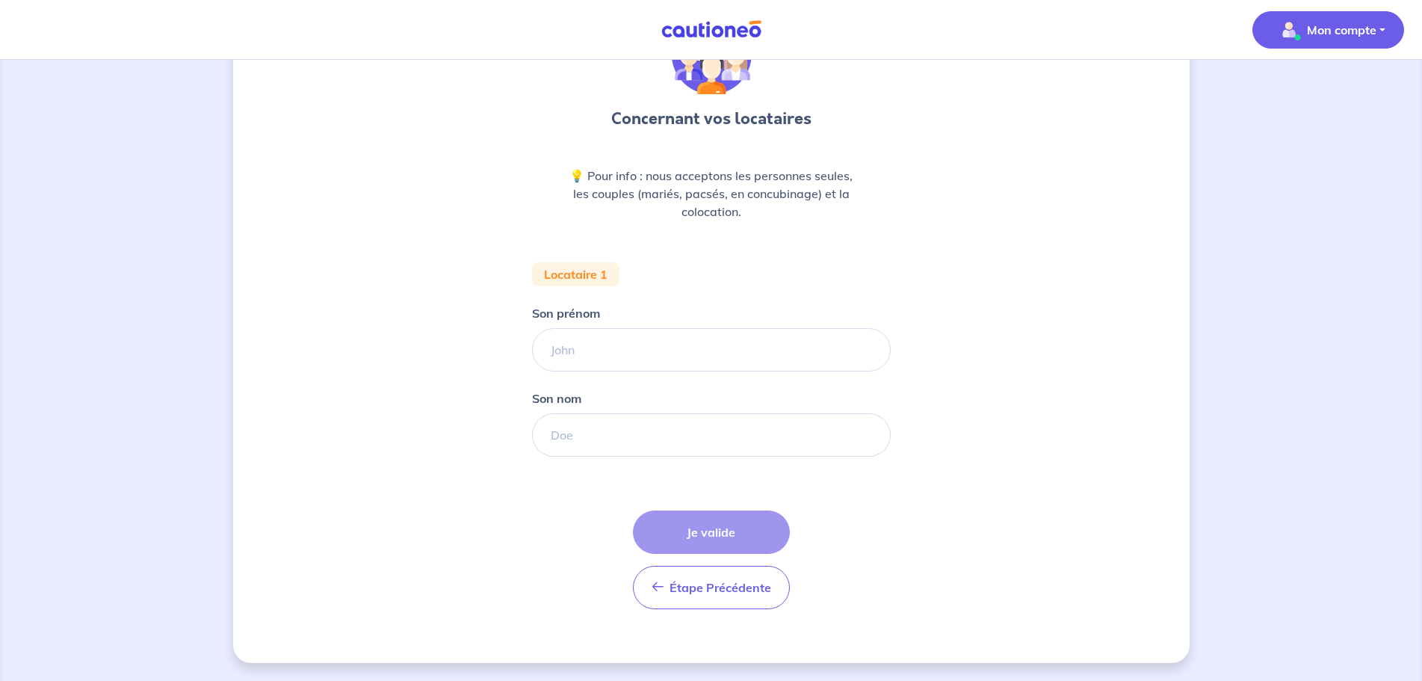
click at [1327, 37] on p "Mon compte" at bounding box center [1341, 30] width 69 height 18
click at [1313, 90] on link "Mes informations" at bounding box center [1313, 93] width 120 height 24
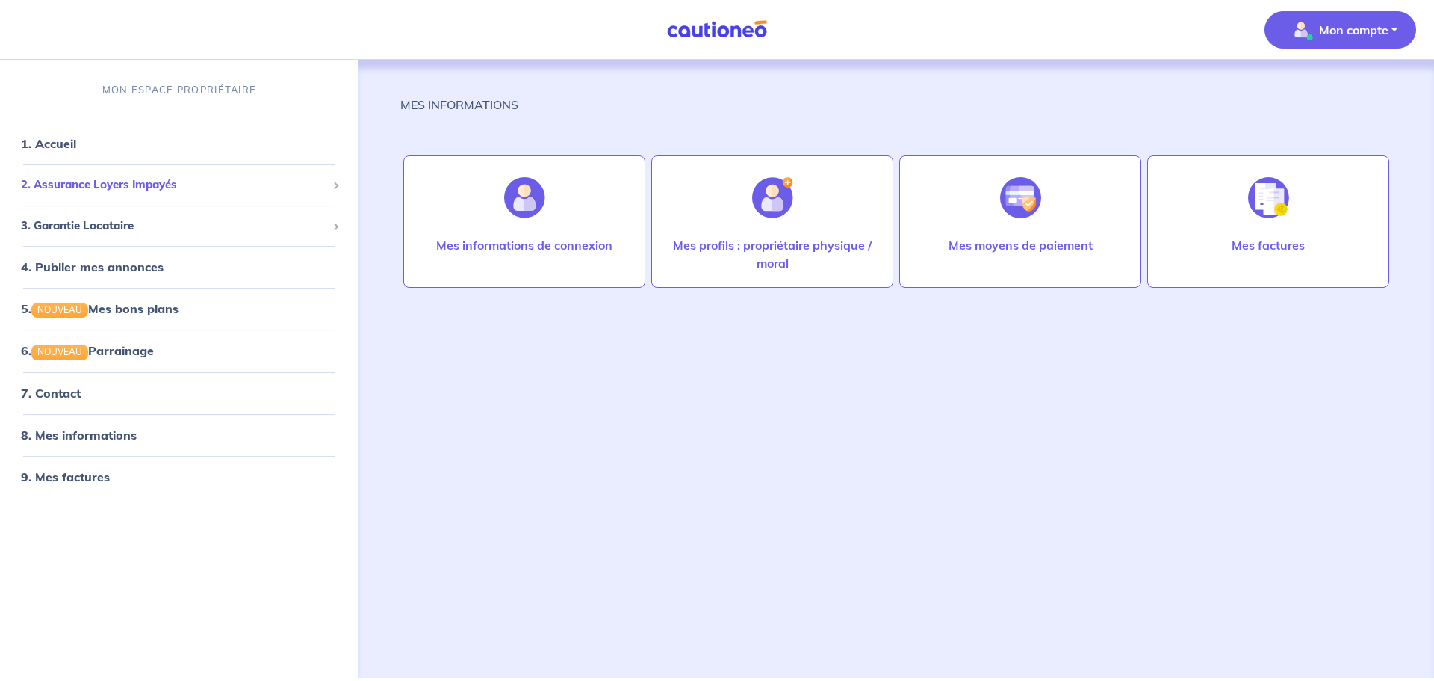
click at [327, 182] on div "2. Assurance Loyers Impayés" at bounding box center [179, 184] width 347 height 29
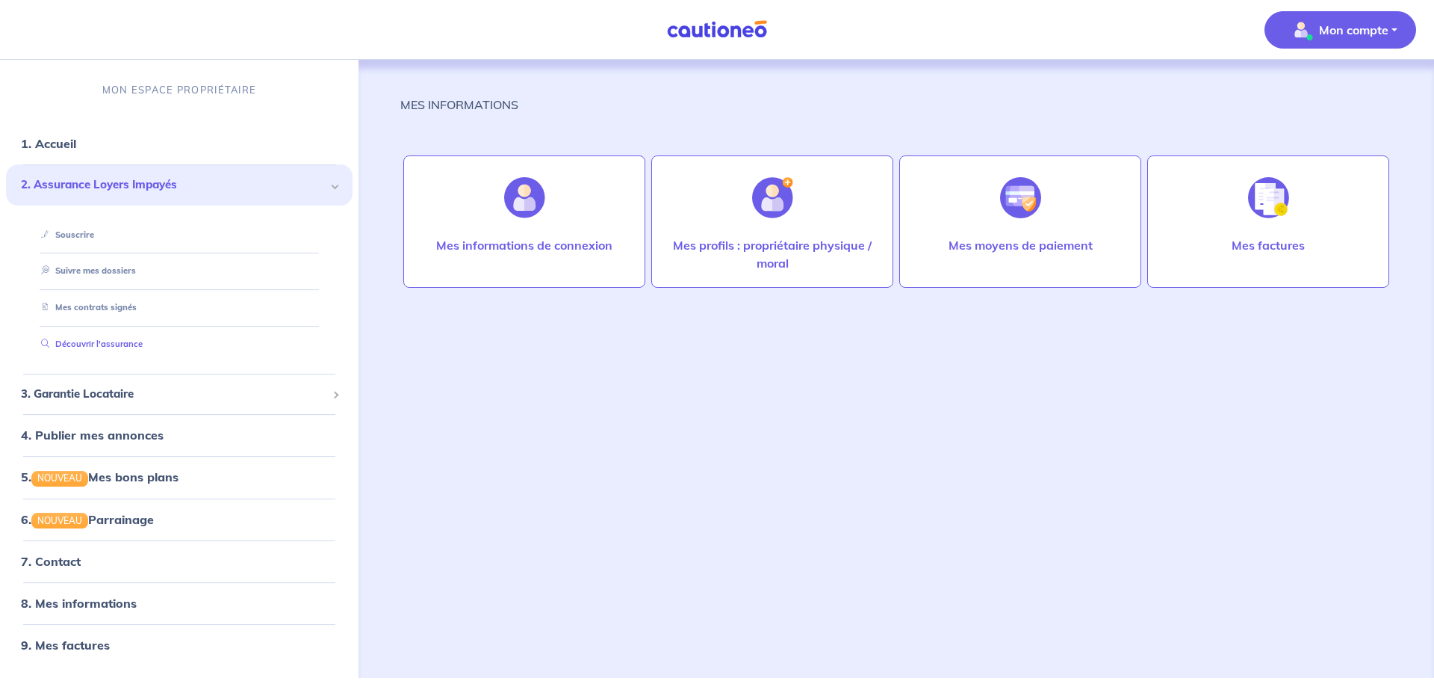
click at [95, 341] on link "Découvrir l'assurance" at bounding box center [89, 343] width 108 height 10
